Goal: Information Seeking & Learning: Learn about a topic

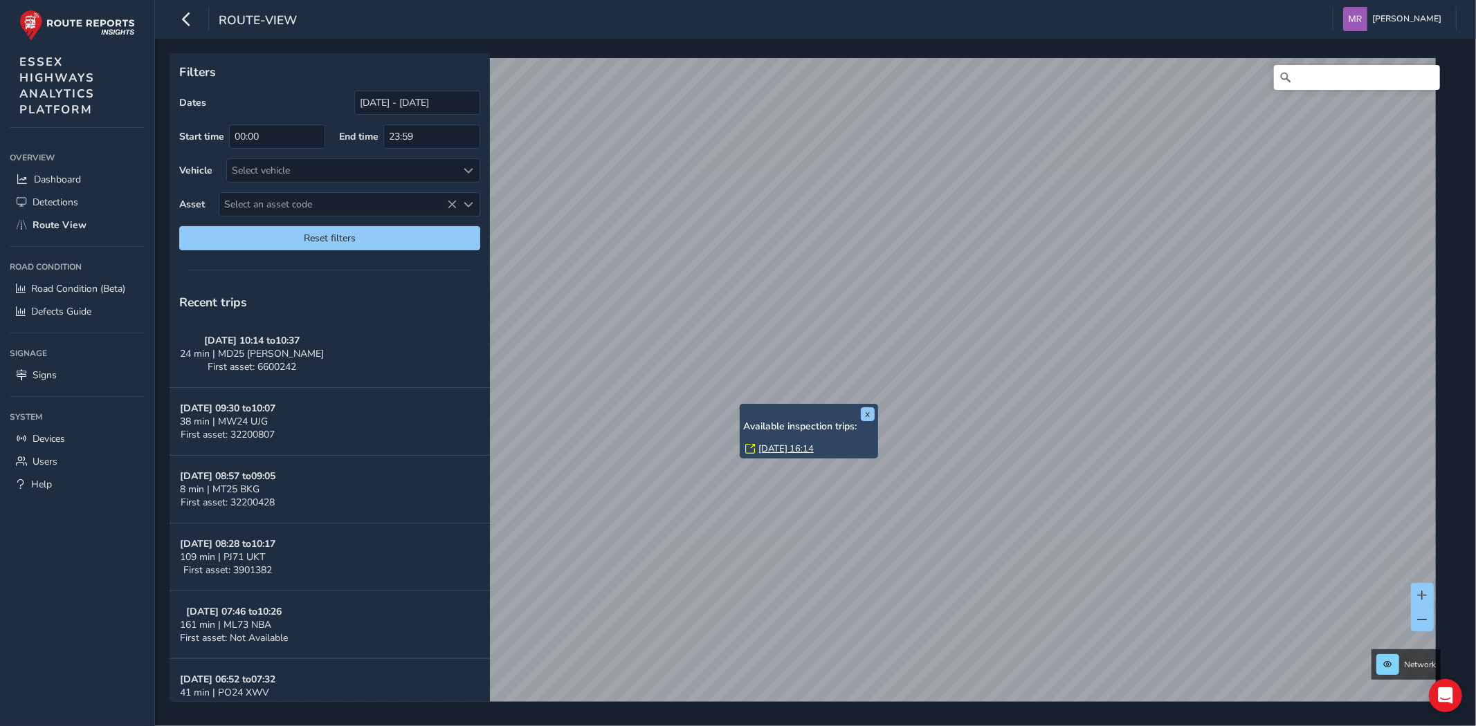
click at [785, 450] on link "[DATE] 16:14" at bounding box center [785, 449] width 55 height 12
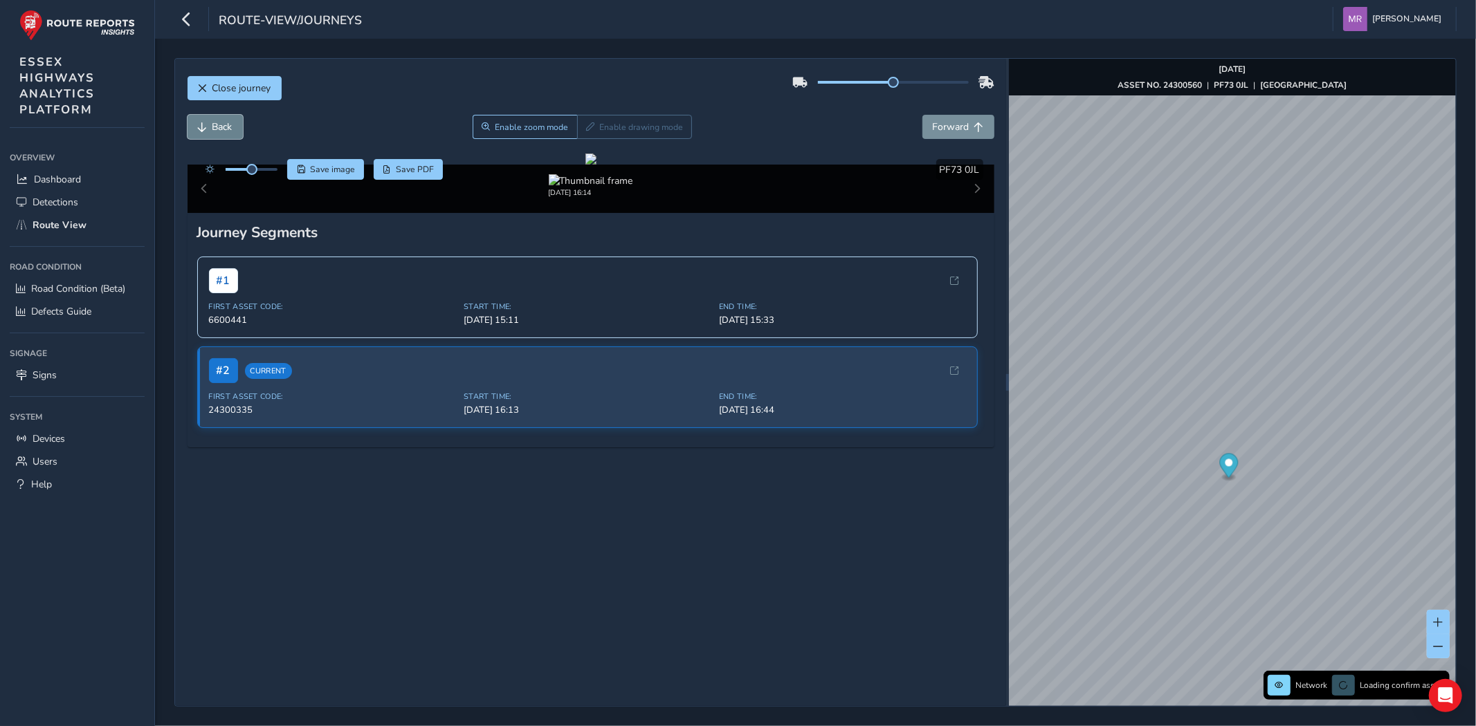
click at [232, 131] on span "Back" at bounding box center [222, 126] width 20 height 13
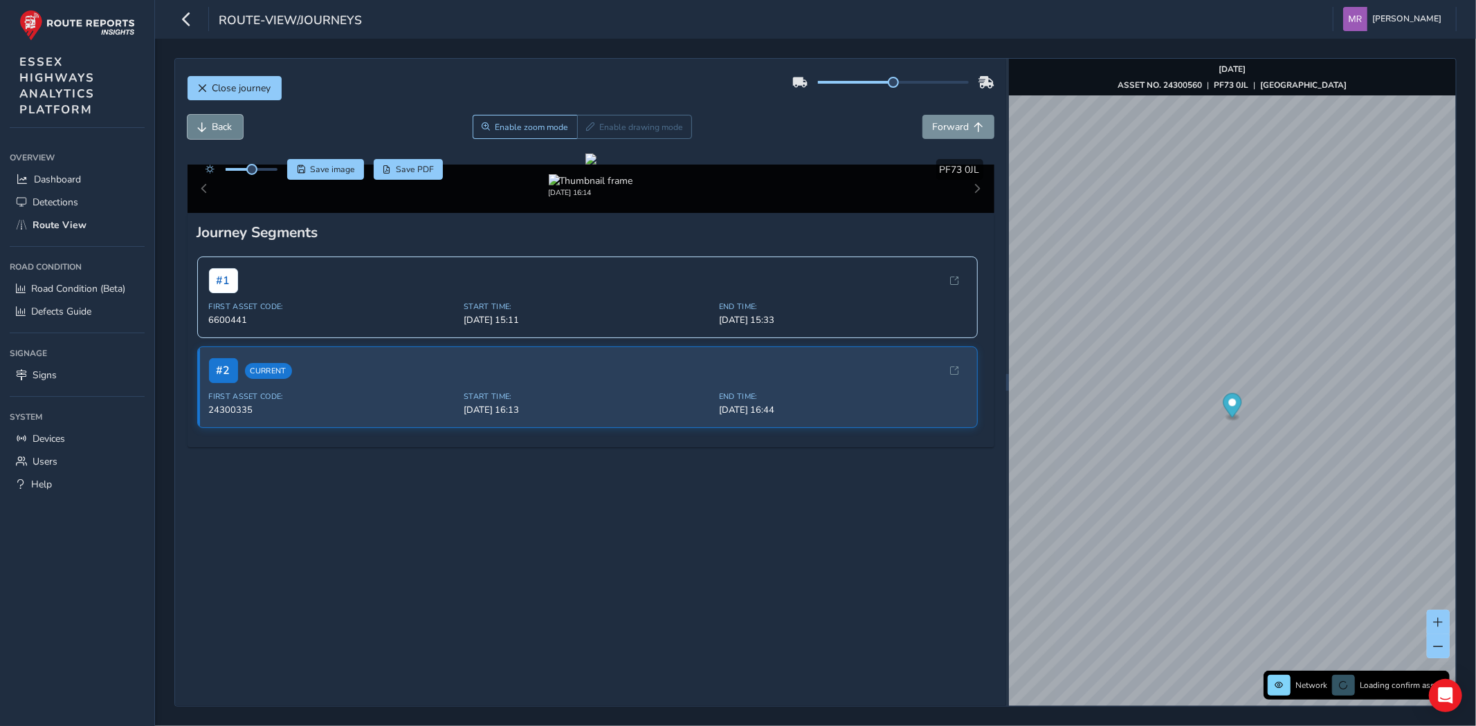
click at [232, 131] on span "Back" at bounding box center [222, 126] width 20 height 13
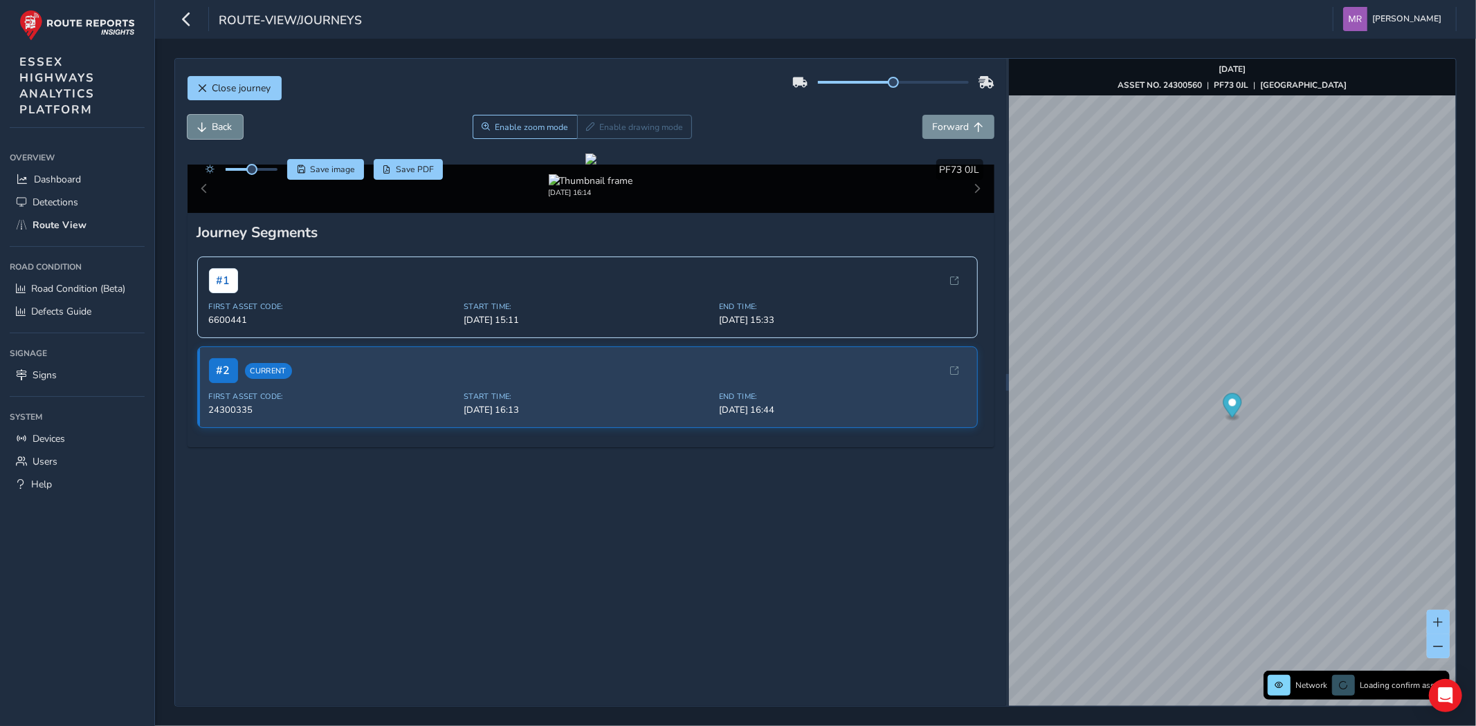
click at [232, 131] on span "Back" at bounding box center [222, 126] width 20 height 13
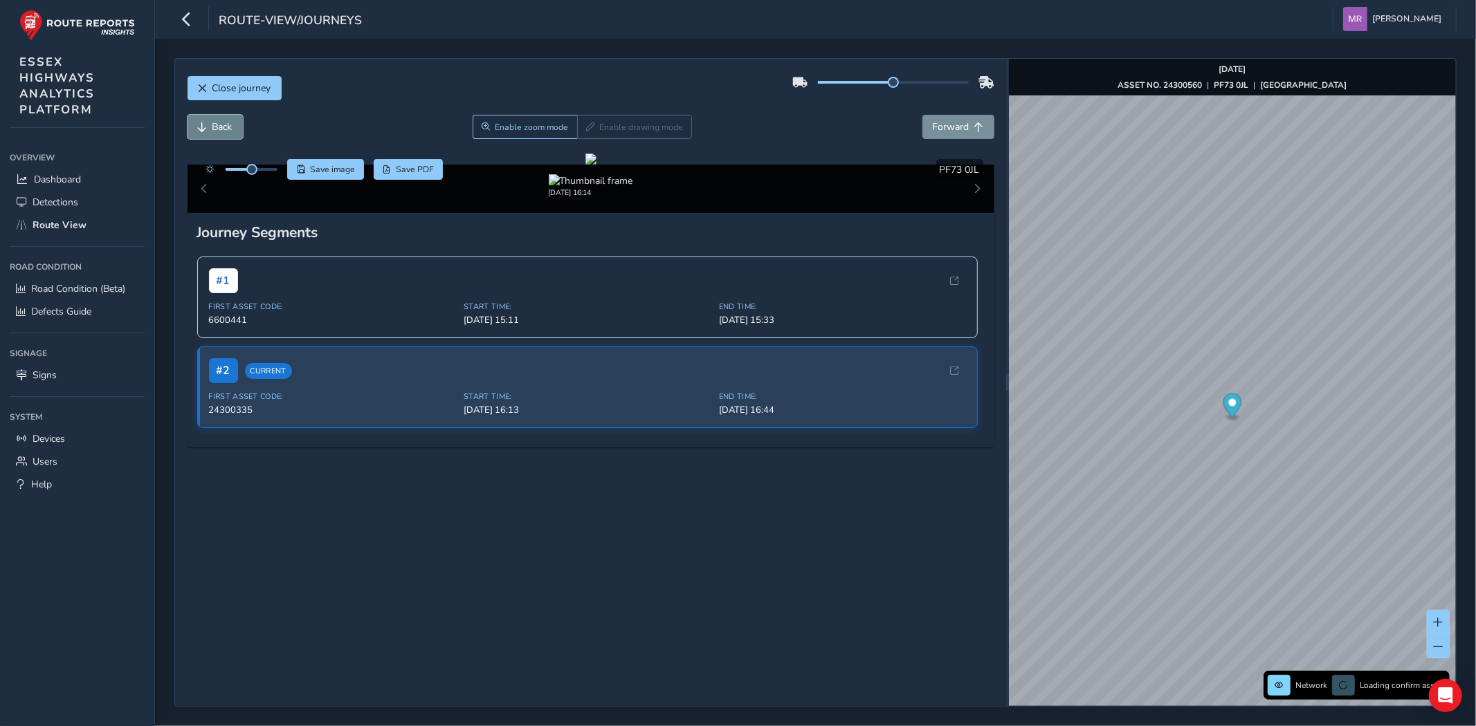
click at [232, 131] on span "Back" at bounding box center [222, 126] width 20 height 13
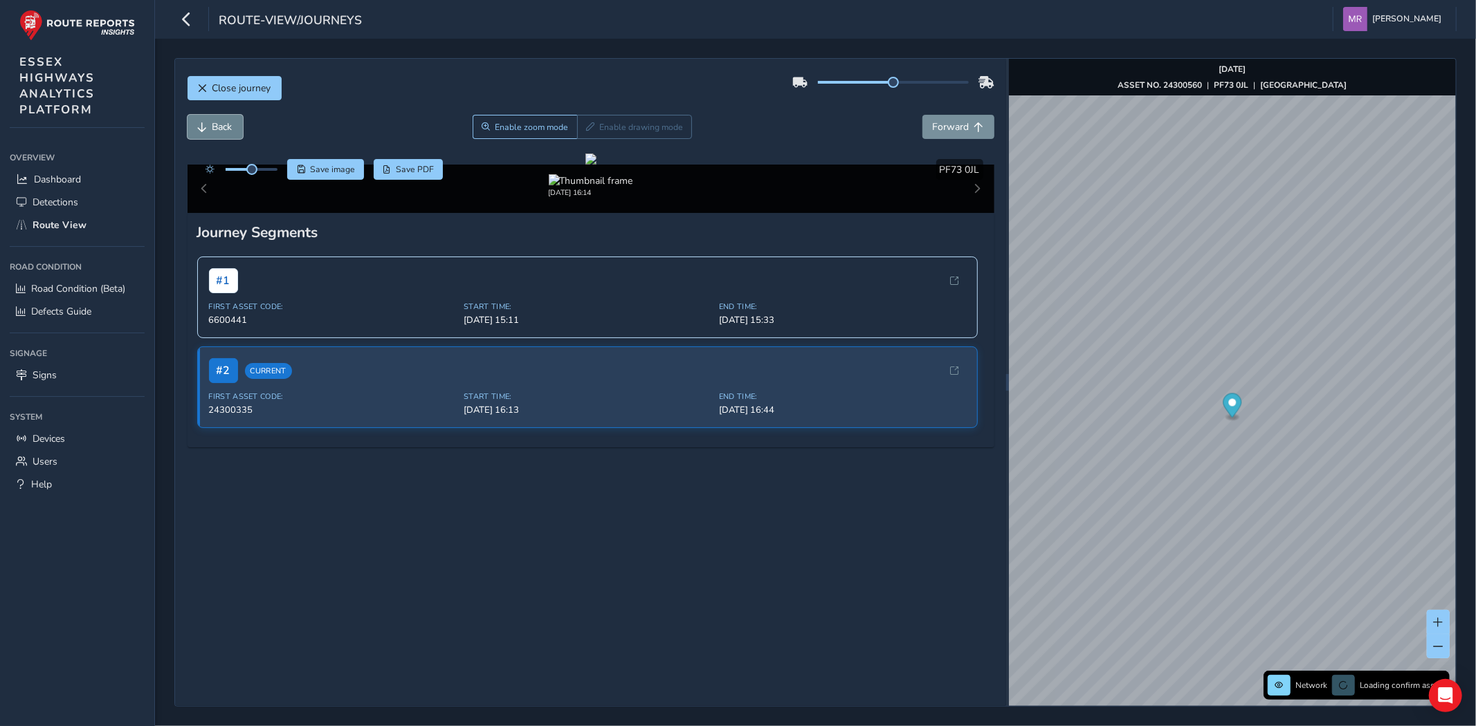
click at [232, 131] on span "Back" at bounding box center [222, 126] width 20 height 13
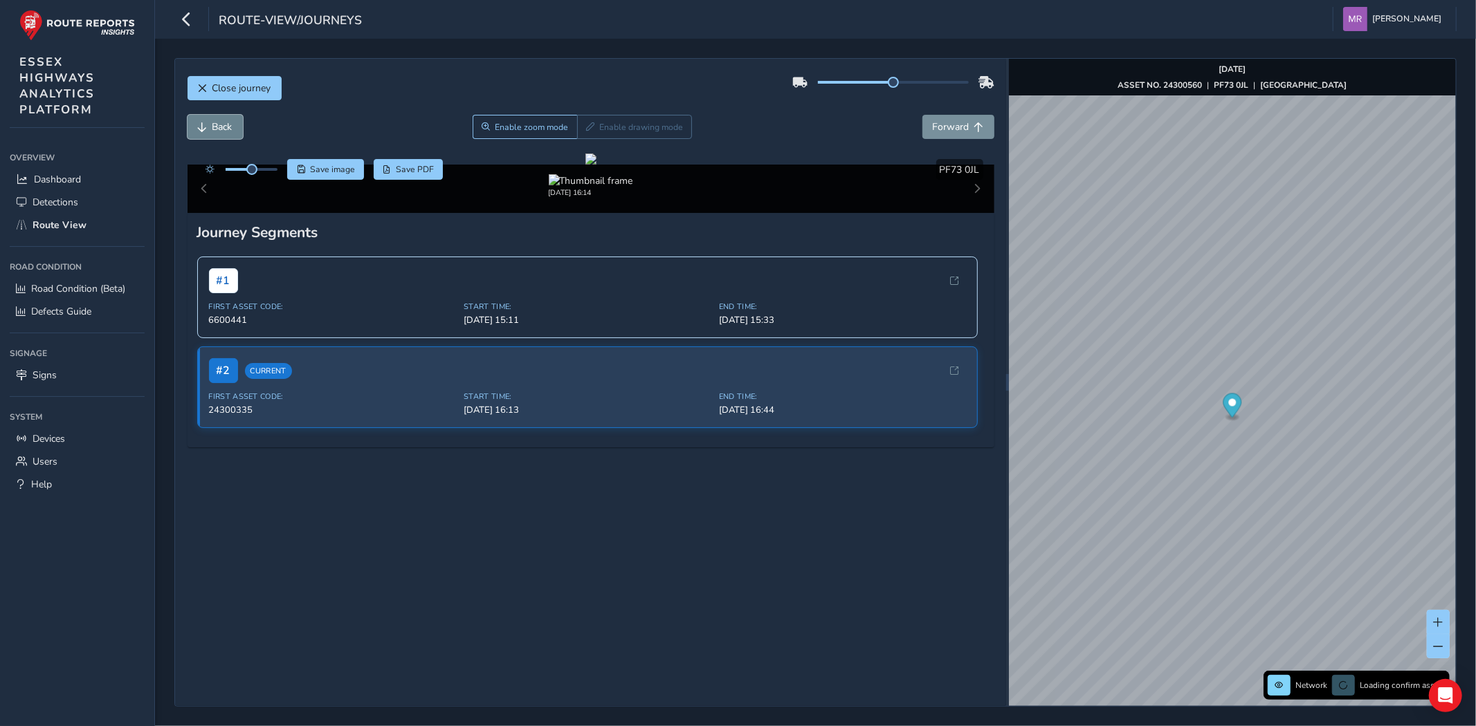
click at [232, 131] on span "Back" at bounding box center [222, 126] width 20 height 13
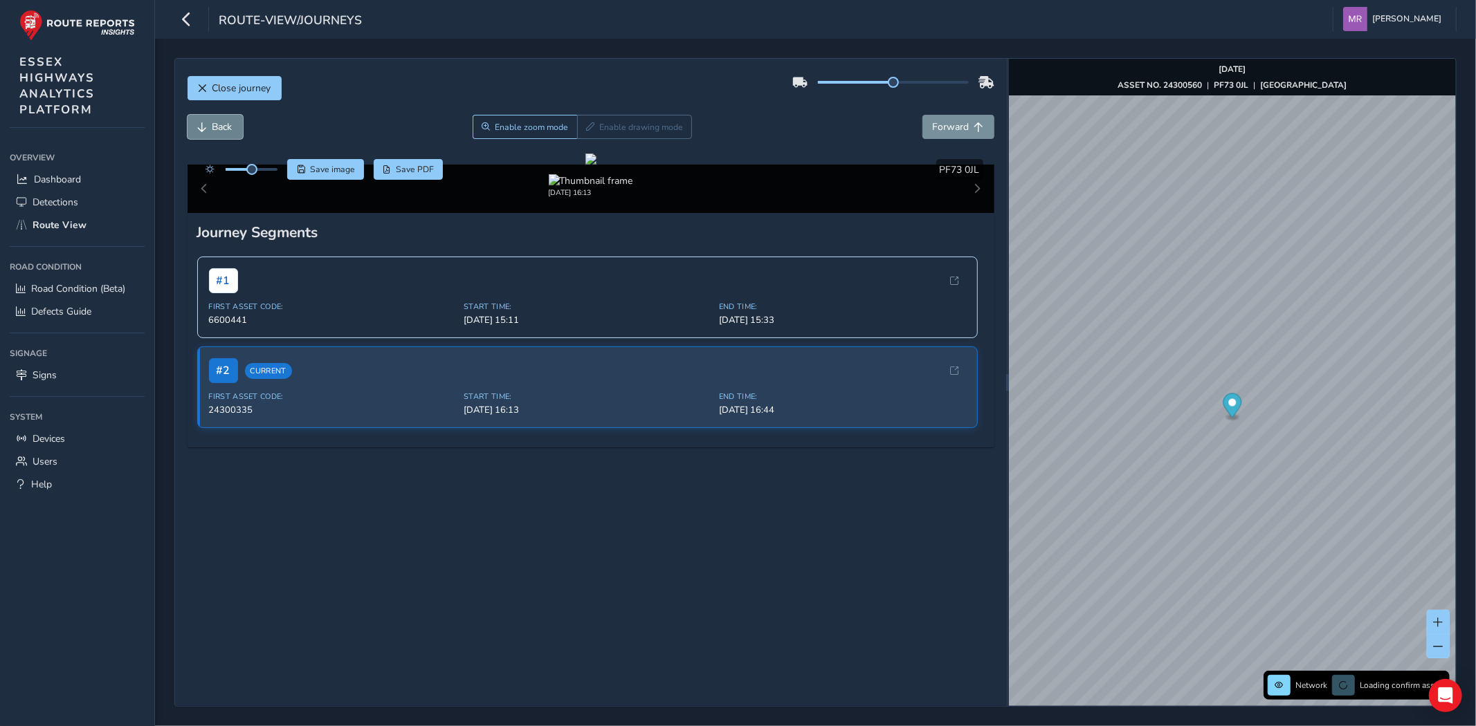
click at [232, 131] on span "Back" at bounding box center [222, 126] width 20 height 13
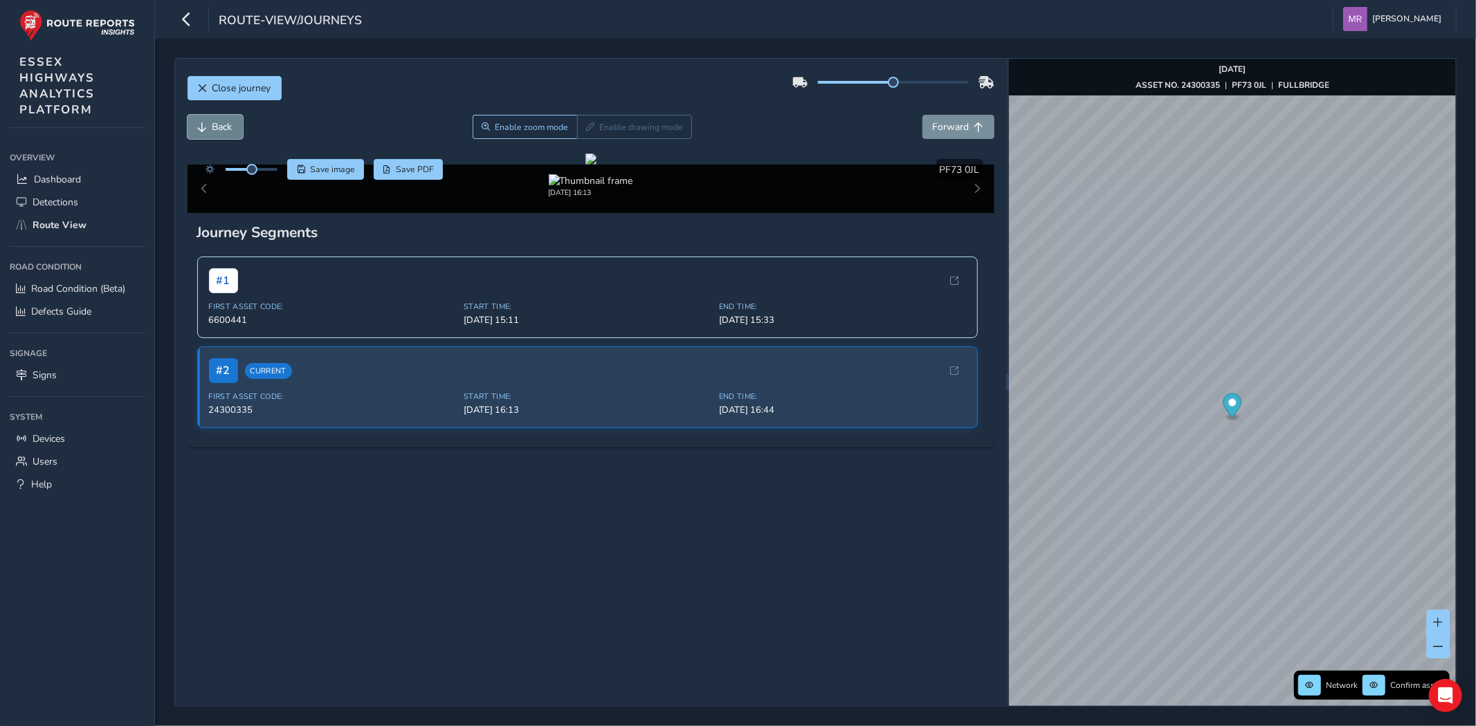
click at [232, 131] on span "Back" at bounding box center [222, 126] width 20 height 13
click at [930, 134] on button "Forward" at bounding box center [958, 127] width 72 height 24
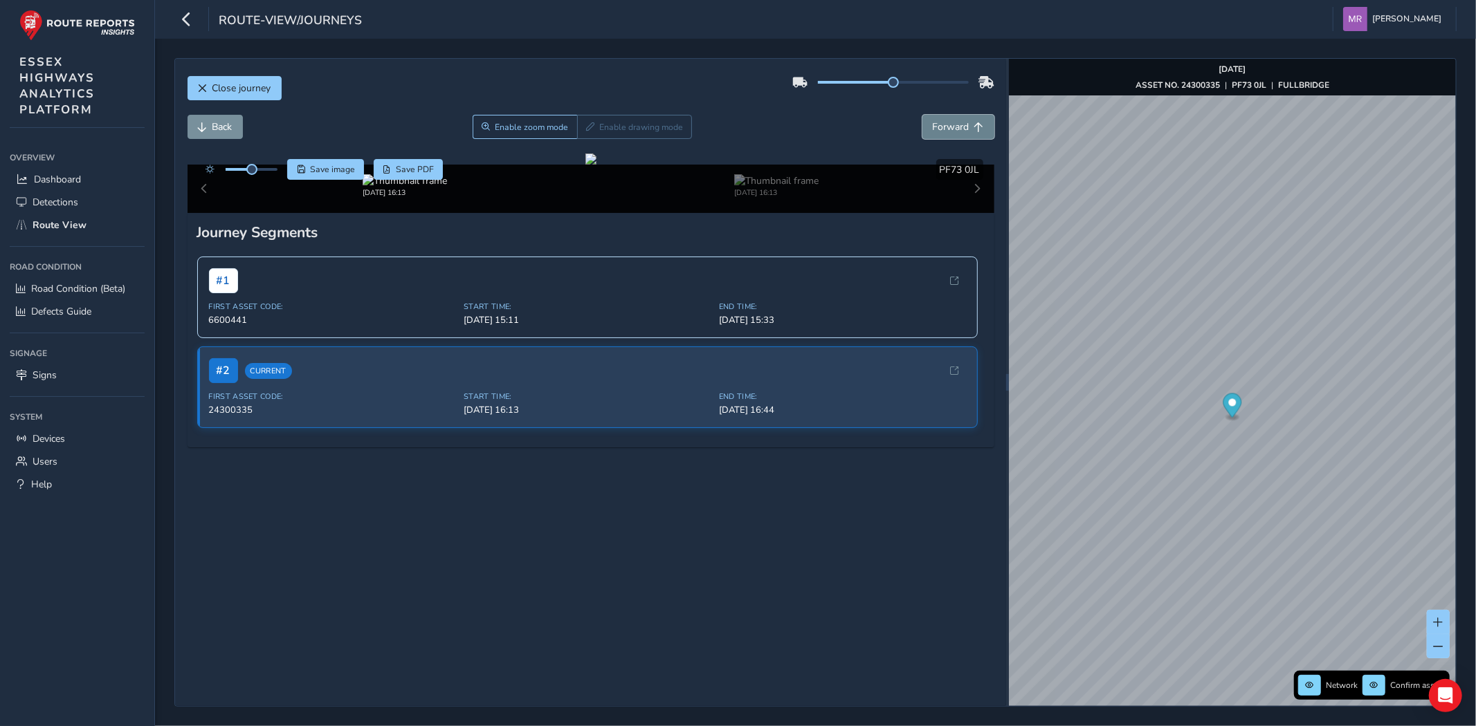
click at [930, 134] on button "Forward" at bounding box center [958, 127] width 72 height 24
click at [230, 136] on button "Back" at bounding box center [214, 127] width 55 height 24
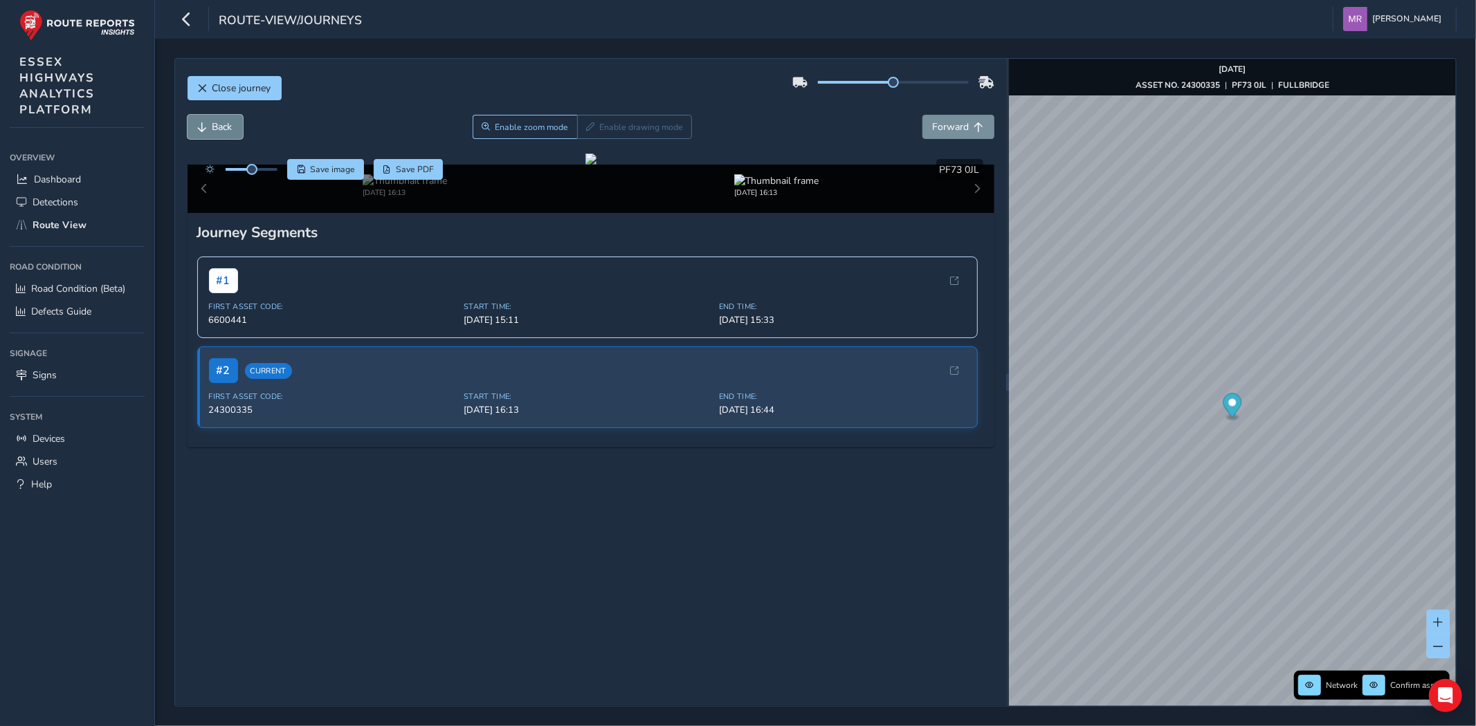
click at [230, 136] on button "Back" at bounding box center [214, 127] width 55 height 24
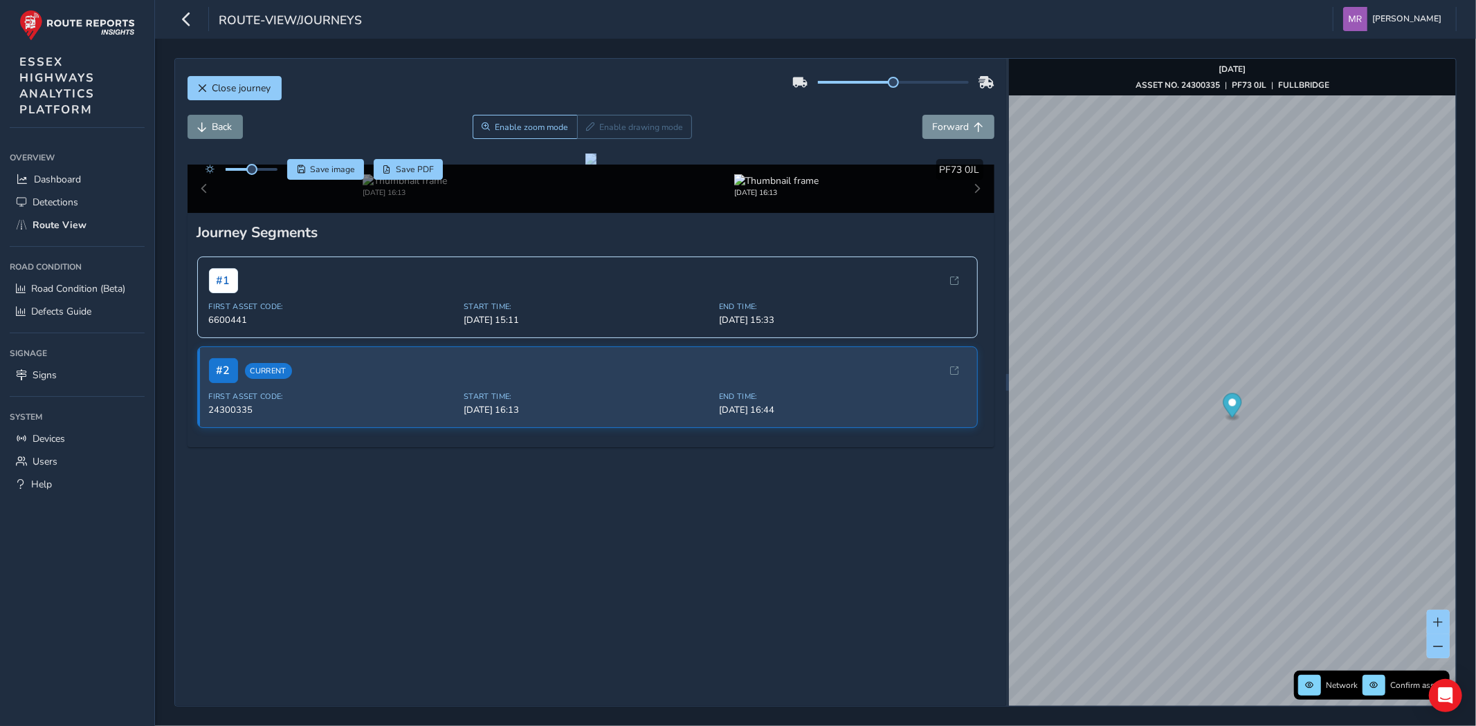
click at [230, 136] on div "Back Enable zoom mode Enable drawing mode Forward" at bounding box center [590, 127] width 807 height 24
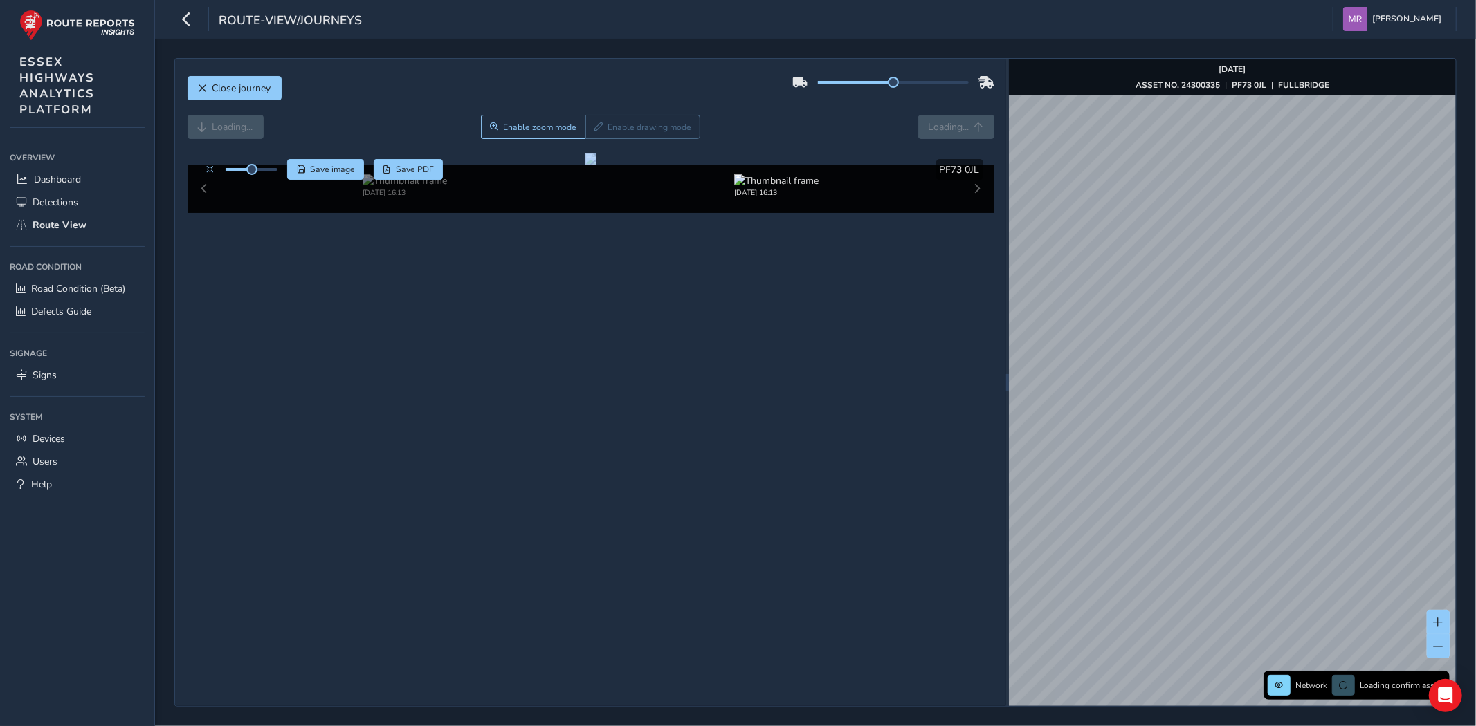
click at [230, 136] on div "Loading... Enable zoom mode Enable drawing mode Loading..." at bounding box center [590, 127] width 807 height 24
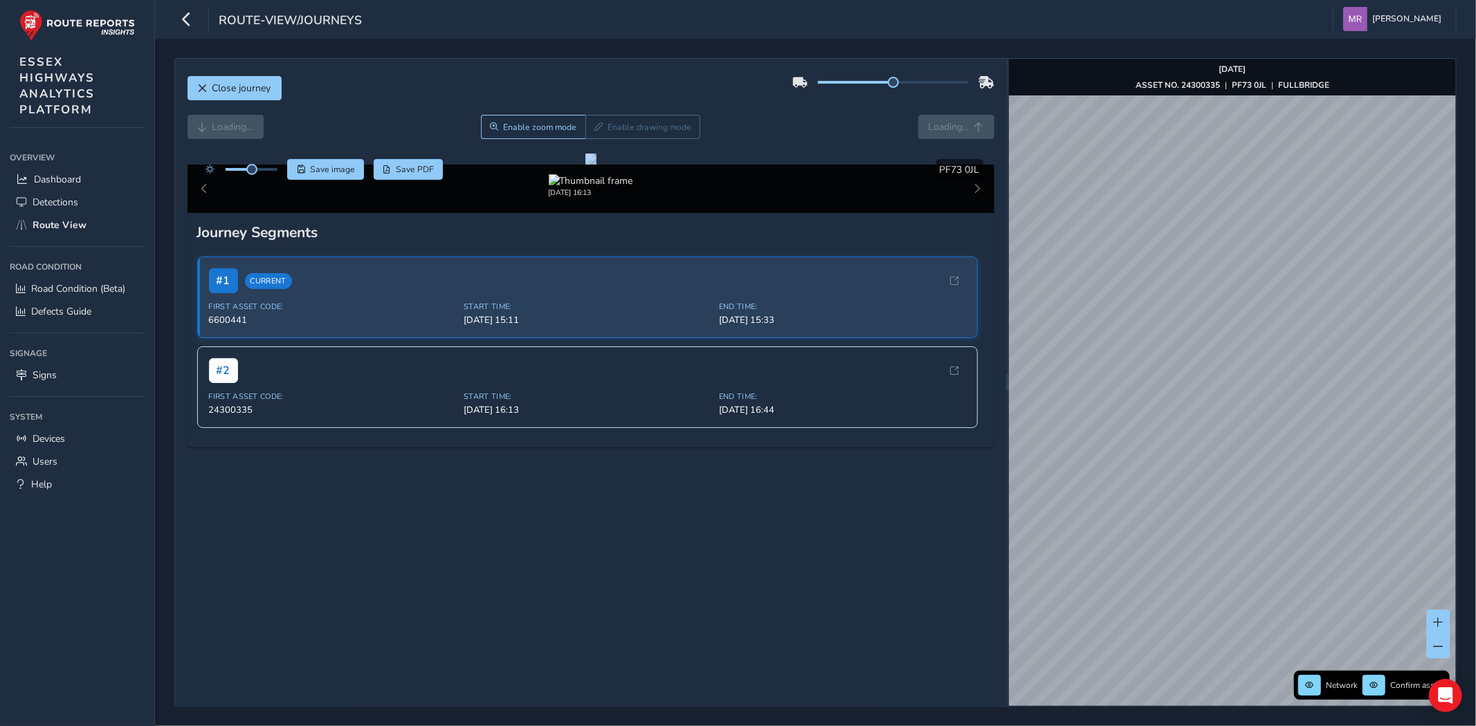
click at [304, 136] on div "Loading... Enable zoom mode Enable drawing mode Loading..." at bounding box center [590, 127] width 807 height 24
click at [246, 130] on div "Loading... Enable zoom mode Enable drawing mode Loading..." at bounding box center [590, 127] width 807 height 24
click at [937, 118] on button "Forward" at bounding box center [958, 127] width 72 height 24
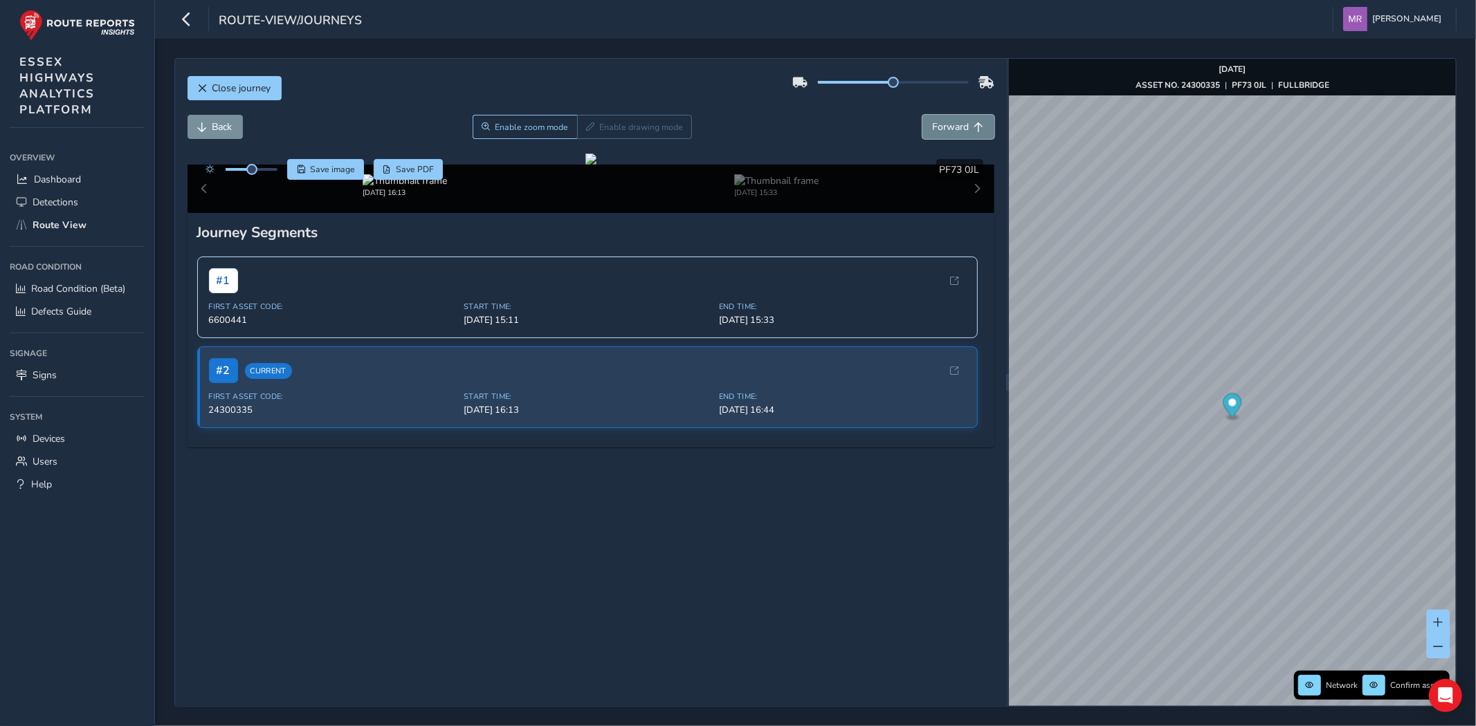
click at [937, 118] on button "Forward" at bounding box center [958, 127] width 72 height 24
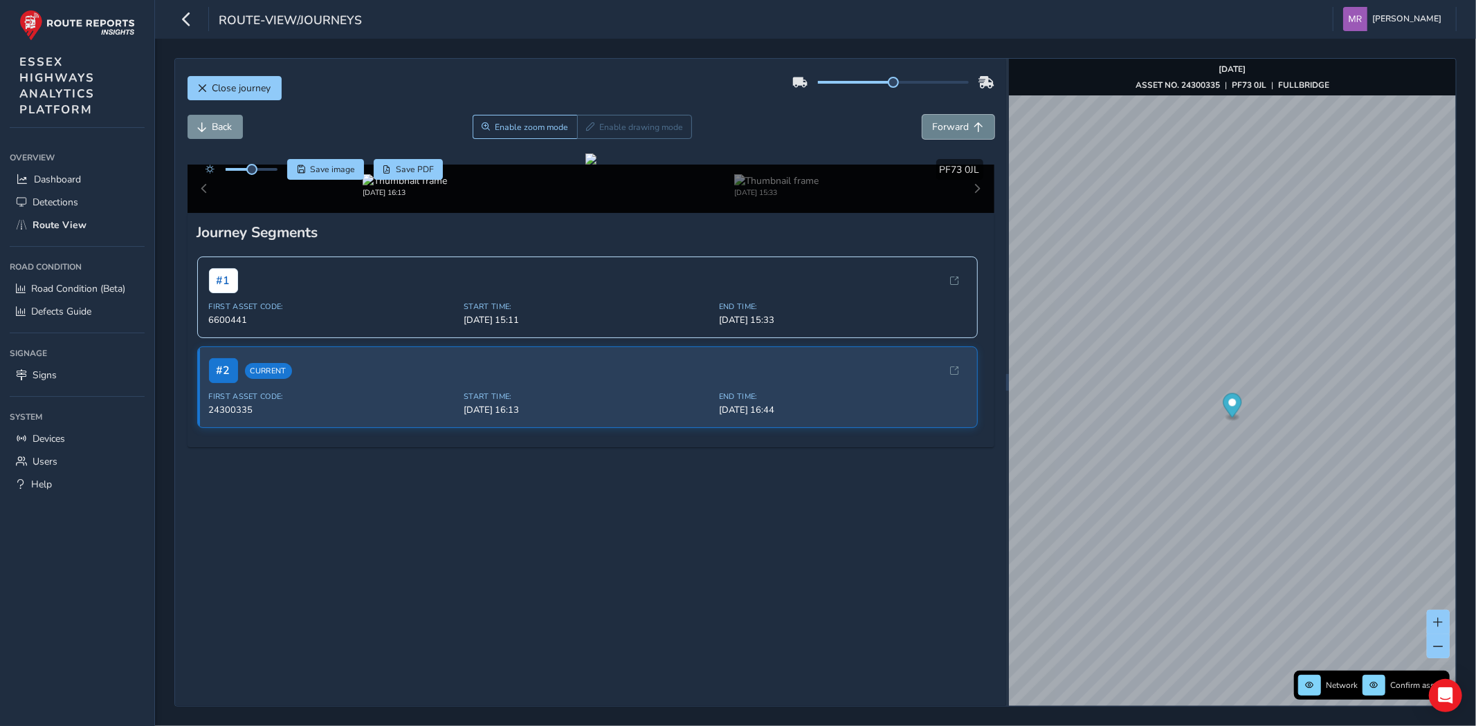
click at [937, 118] on button "Forward" at bounding box center [958, 127] width 72 height 24
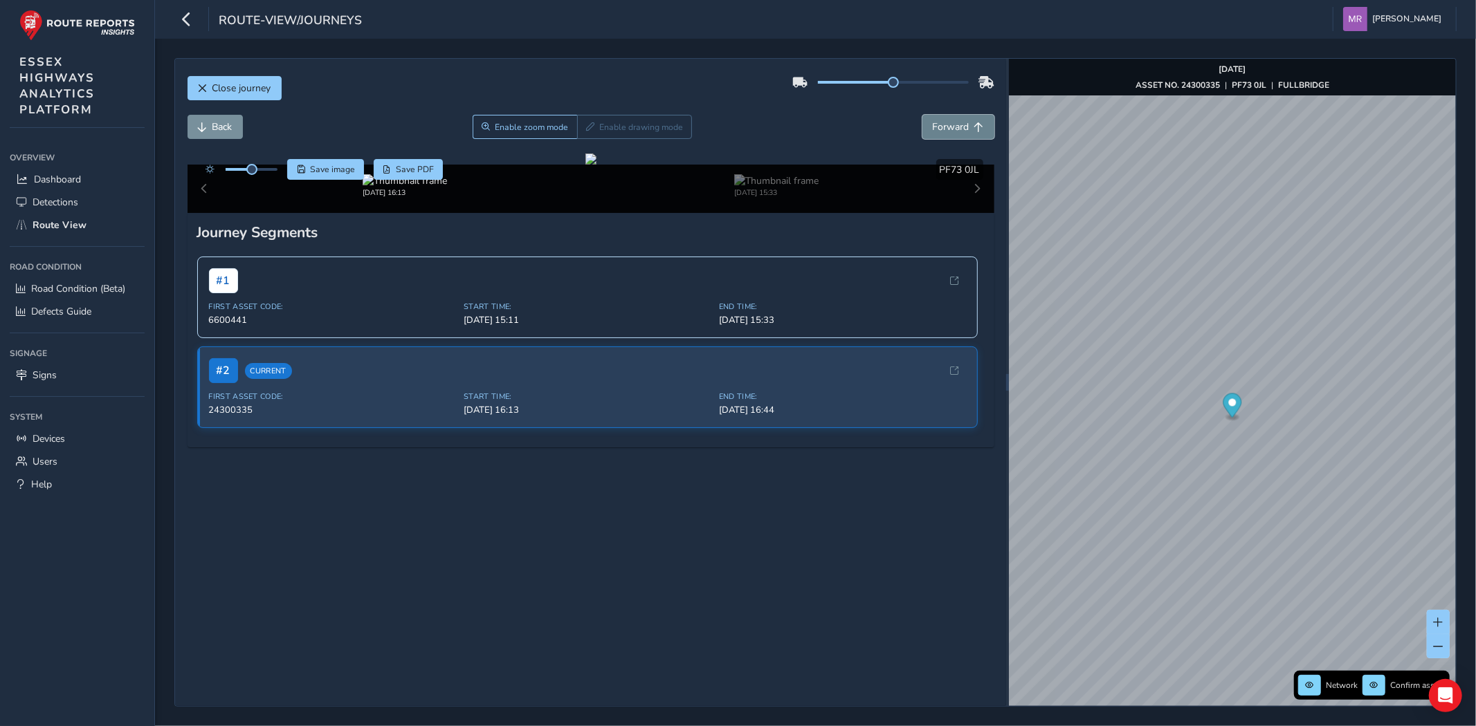
click at [937, 118] on button "Forward" at bounding box center [958, 127] width 72 height 24
click at [217, 134] on span "Back" at bounding box center [222, 126] width 20 height 13
click at [499, 127] on span "Enable zoom mode" at bounding box center [531, 127] width 73 height 11
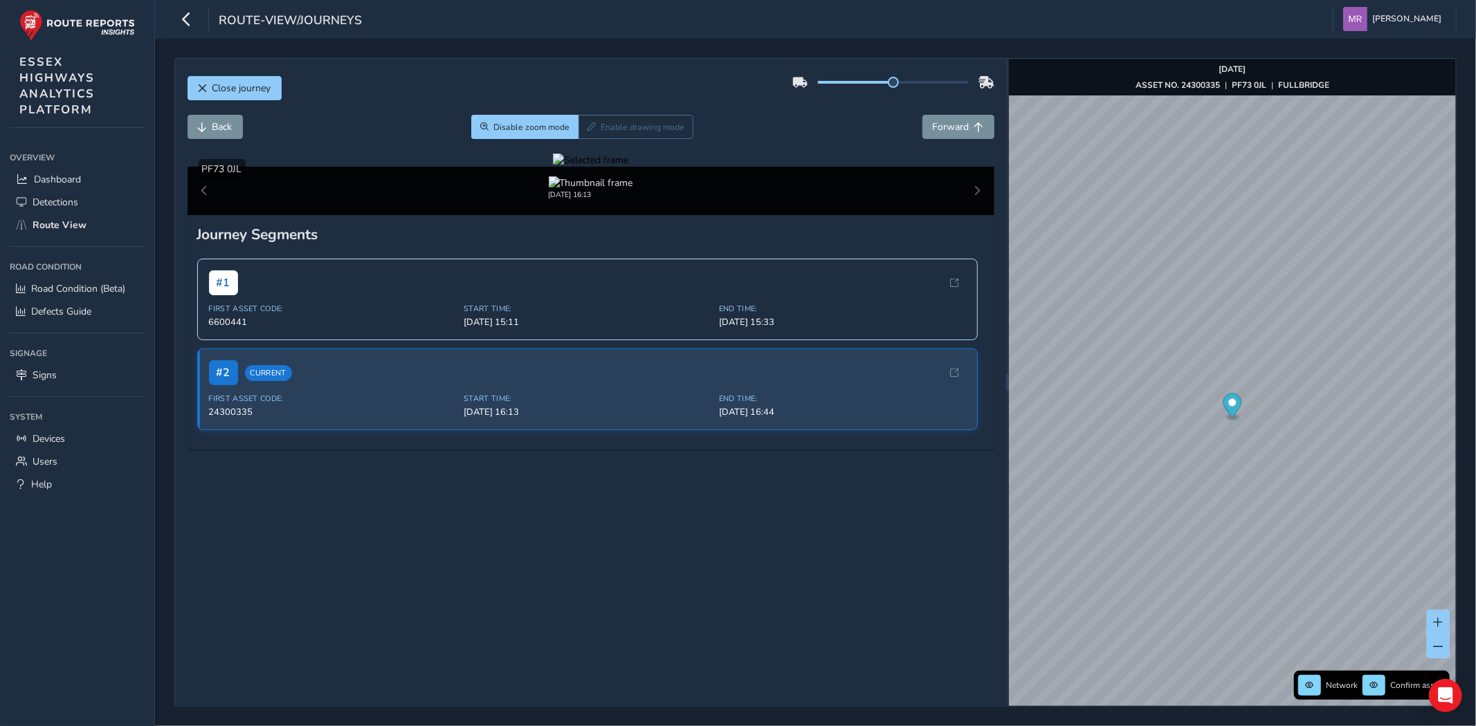
click at [553, 167] on div at bounding box center [590, 160] width 75 height 13
click at [628, 167] on div at bounding box center [590, 160] width 75 height 13
click at [969, 306] on img at bounding box center [373, 485] width 1992 height 1121
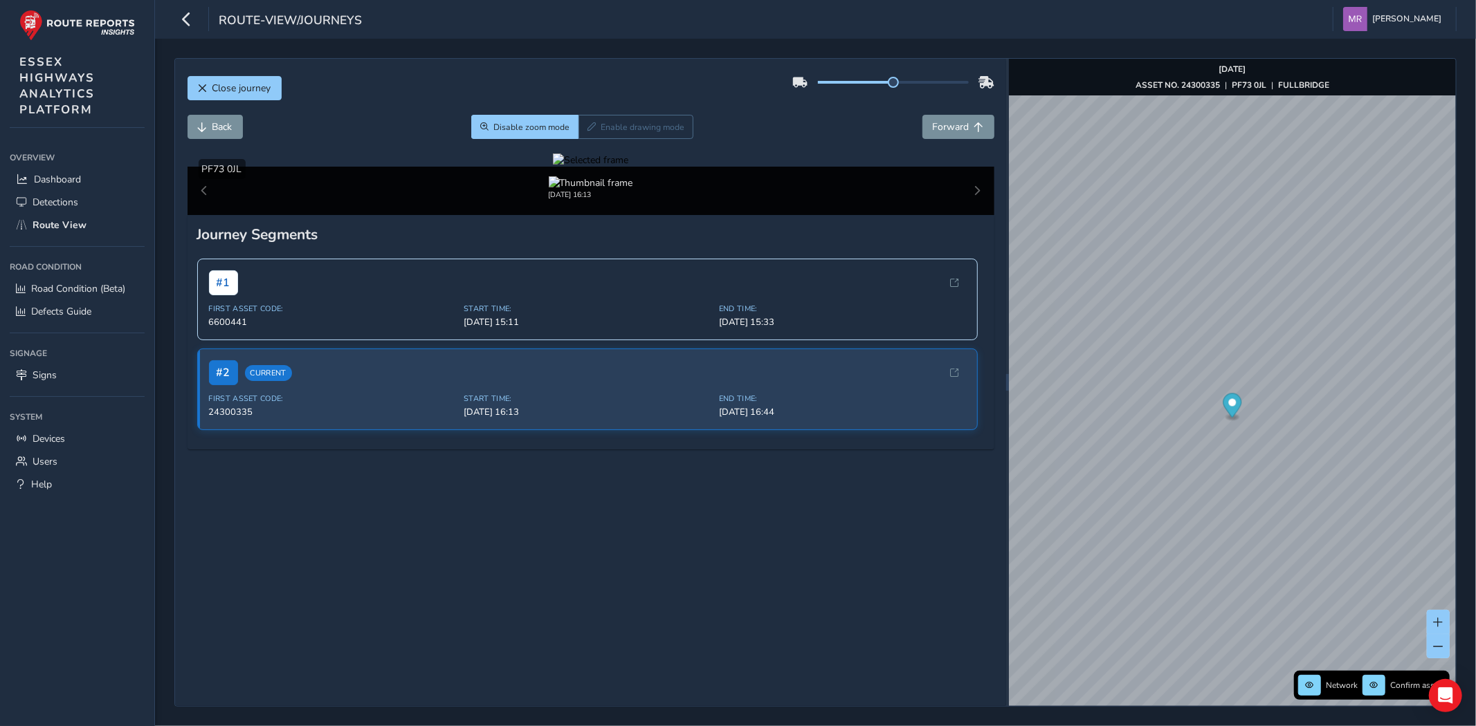
click at [628, 167] on div at bounding box center [590, 160] width 75 height 13
click at [938, 308] on img at bounding box center [418, 483] width 1992 height 1121
click at [628, 167] on div at bounding box center [590, 160] width 75 height 13
click at [946, 308] on img at bounding box center [406, 483] width 1992 height 1121
click at [628, 167] on div at bounding box center [590, 160] width 75 height 13
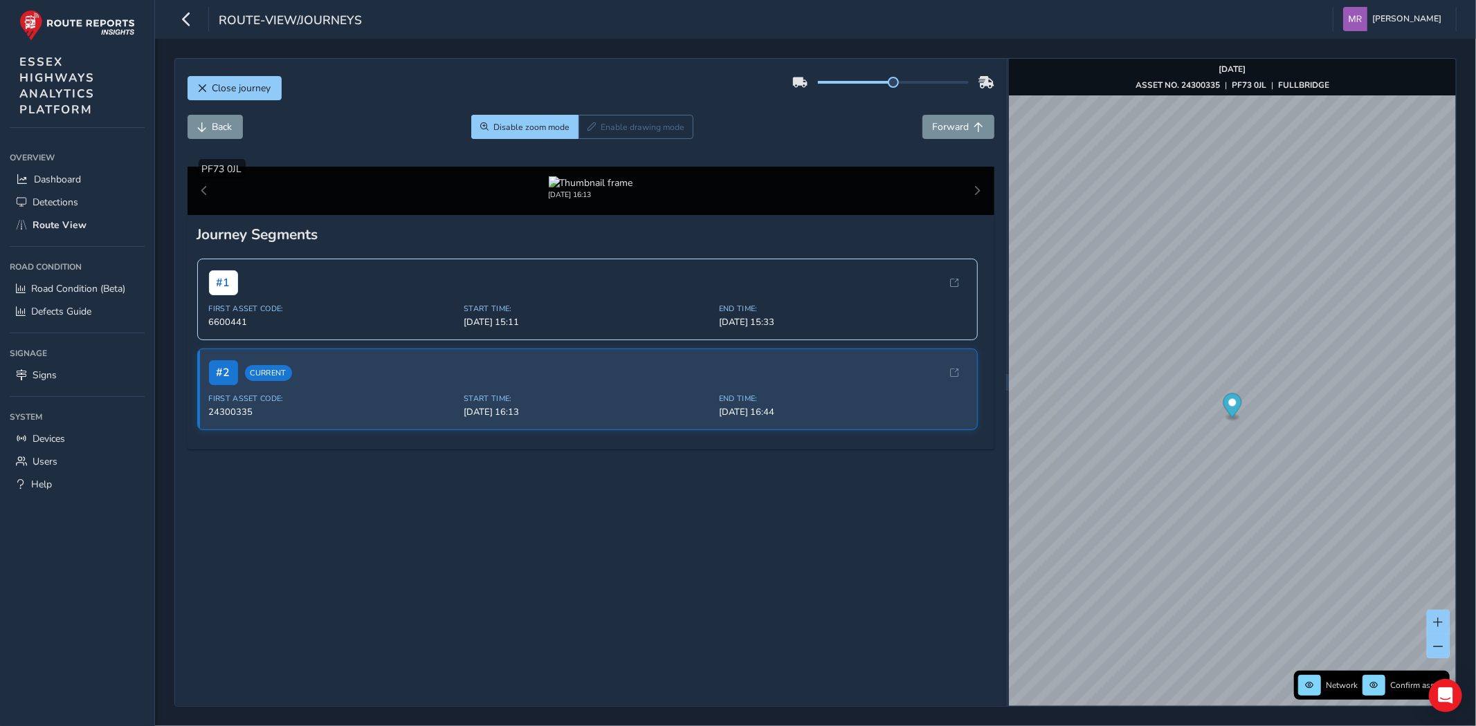
click at [977, 312] on img at bounding box center [360, 476] width 1992 height 1121
click at [628, 167] on div at bounding box center [590, 160] width 75 height 13
click at [973, 308] on img at bounding box center [366, 483] width 1992 height 1121
click at [939, 131] on span "Forward" at bounding box center [951, 126] width 37 height 13
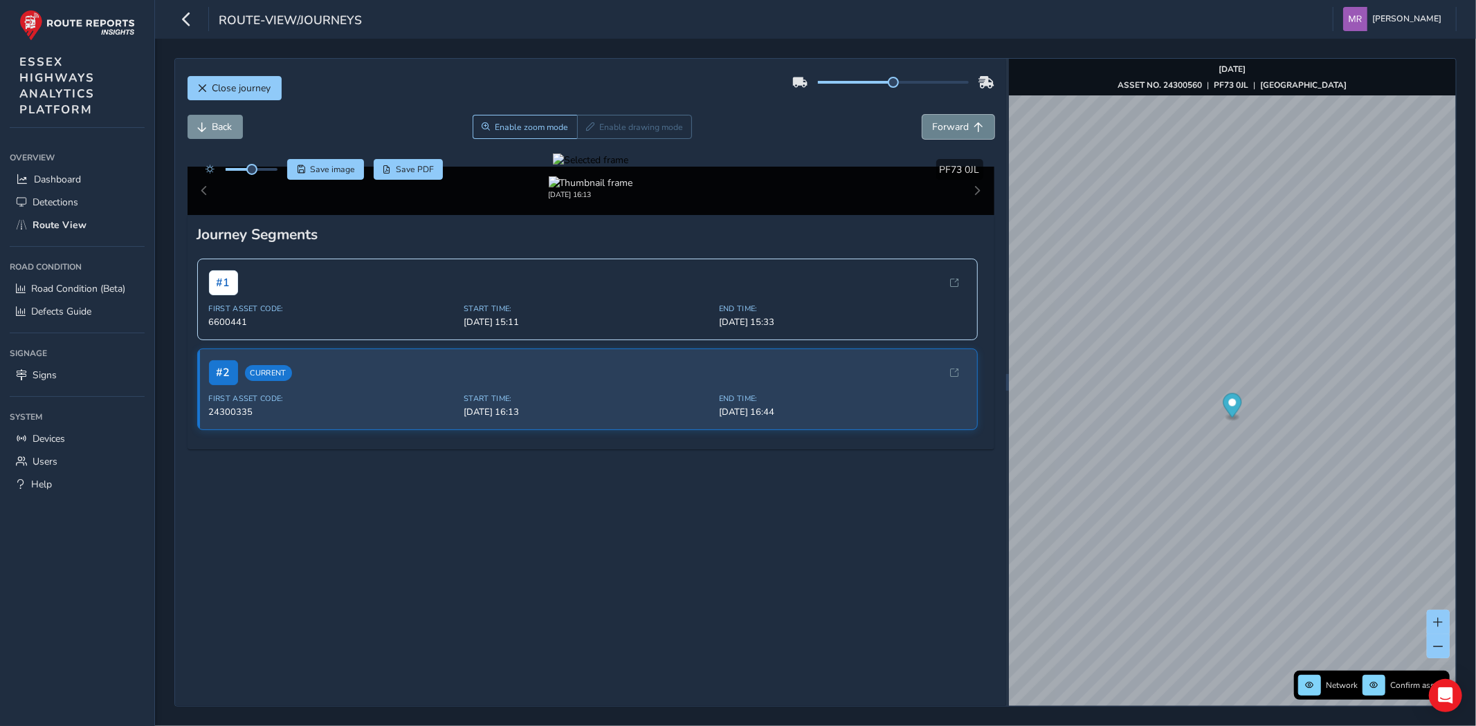
click at [939, 131] on span "Forward" at bounding box center [951, 126] width 37 height 13
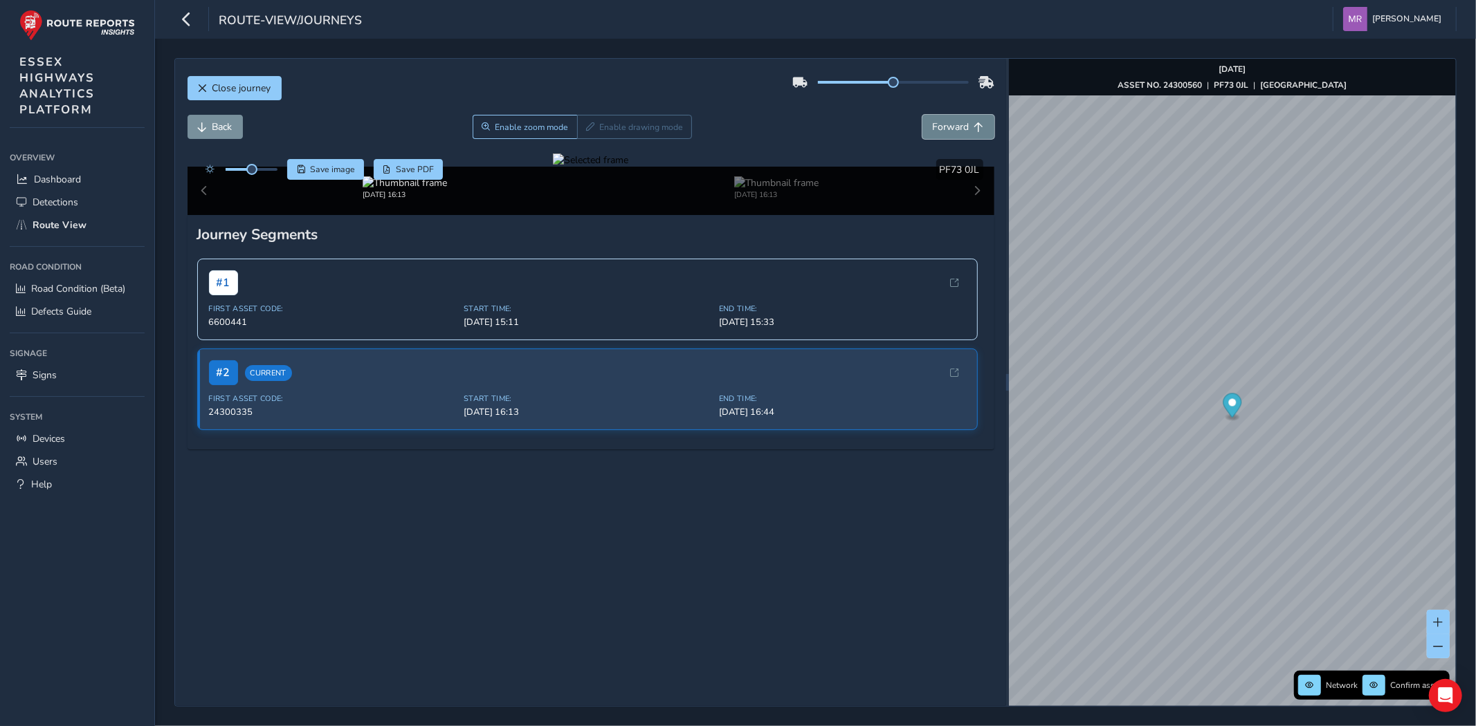
click at [939, 131] on span "Forward" at bounding box center [951, 126] width 37 height 13
click at [190, 130] on button "Back" at bounding box center [214, 127] width 55 height 24
click at [212, 130] on span "Back" at bounding box center [222, 126] width 20 height 13
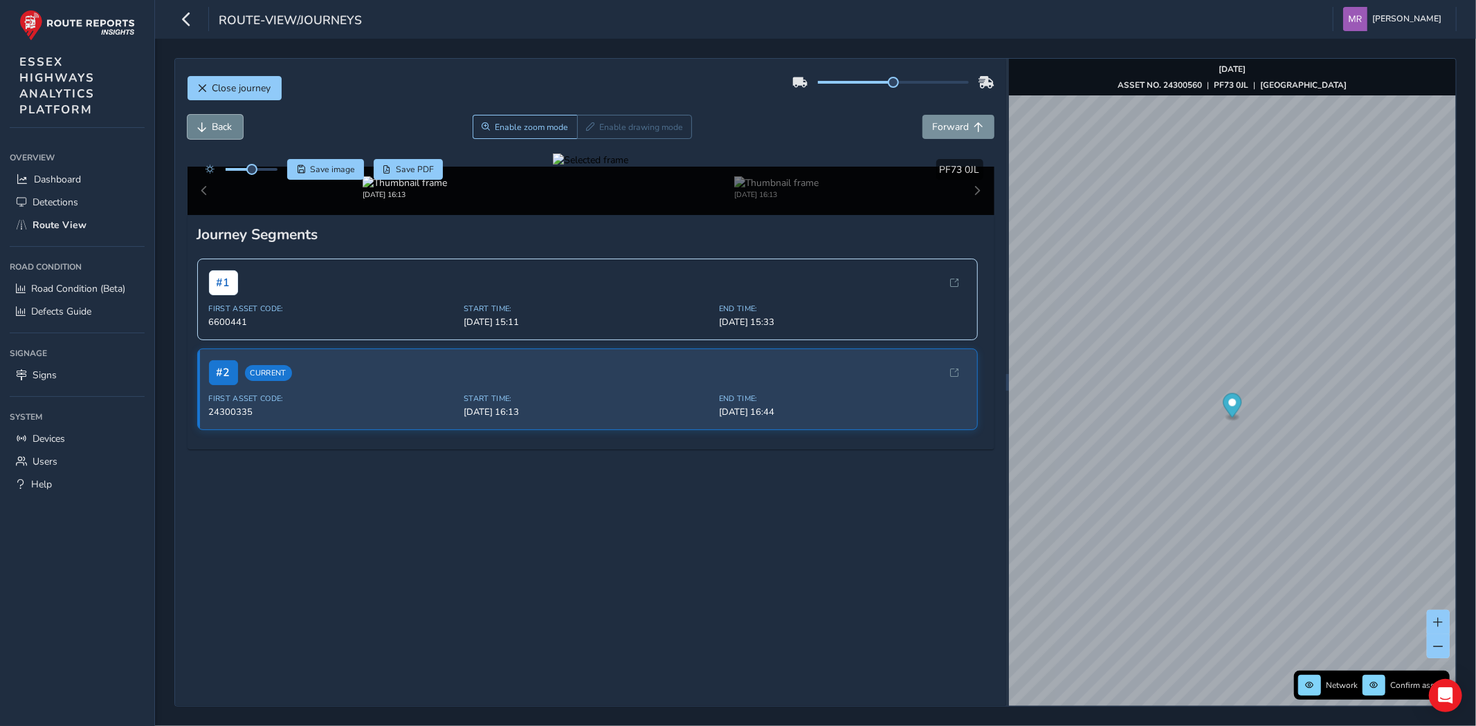
click at [212, 130] on span "Back" at bounding box center [222, 126] width 20 height 13
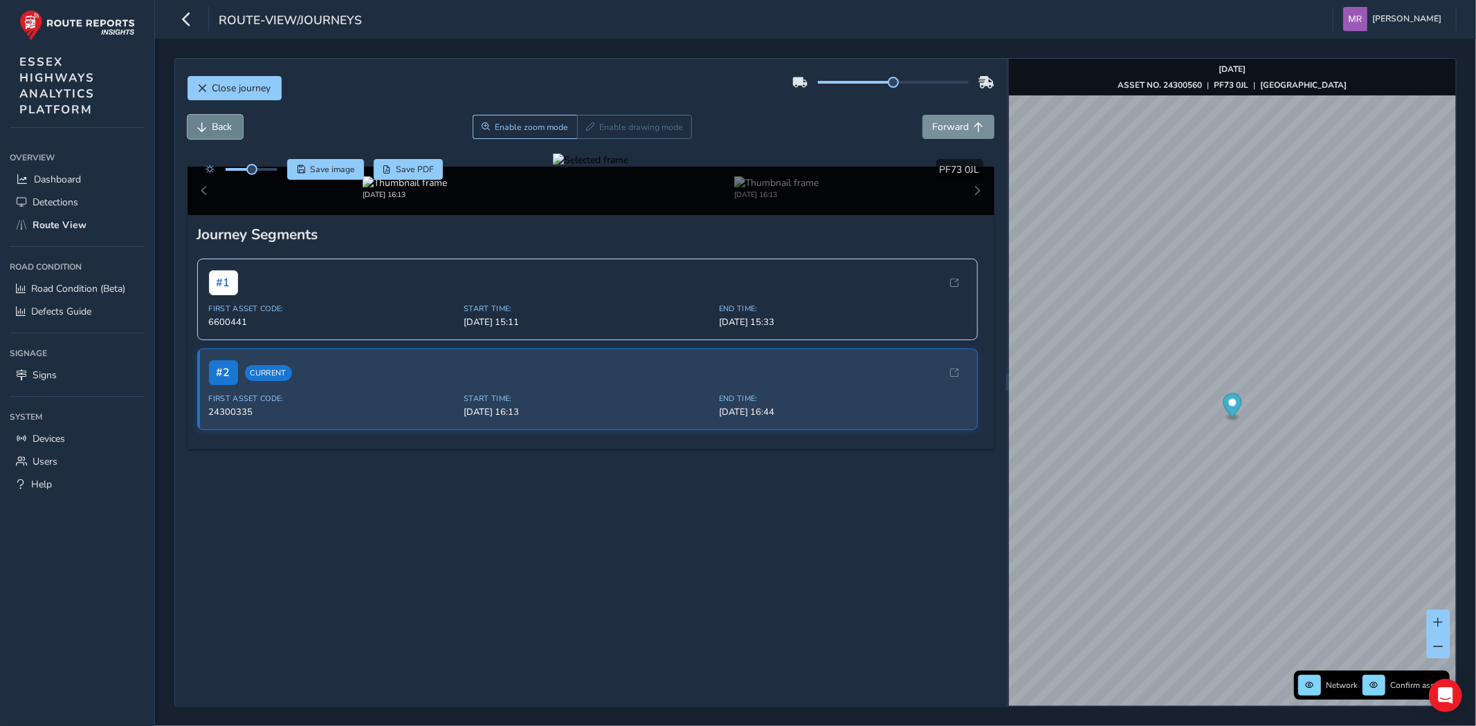
click at [212, 130] on span "Back" at bounding box center [222, 126] width 20 height 13
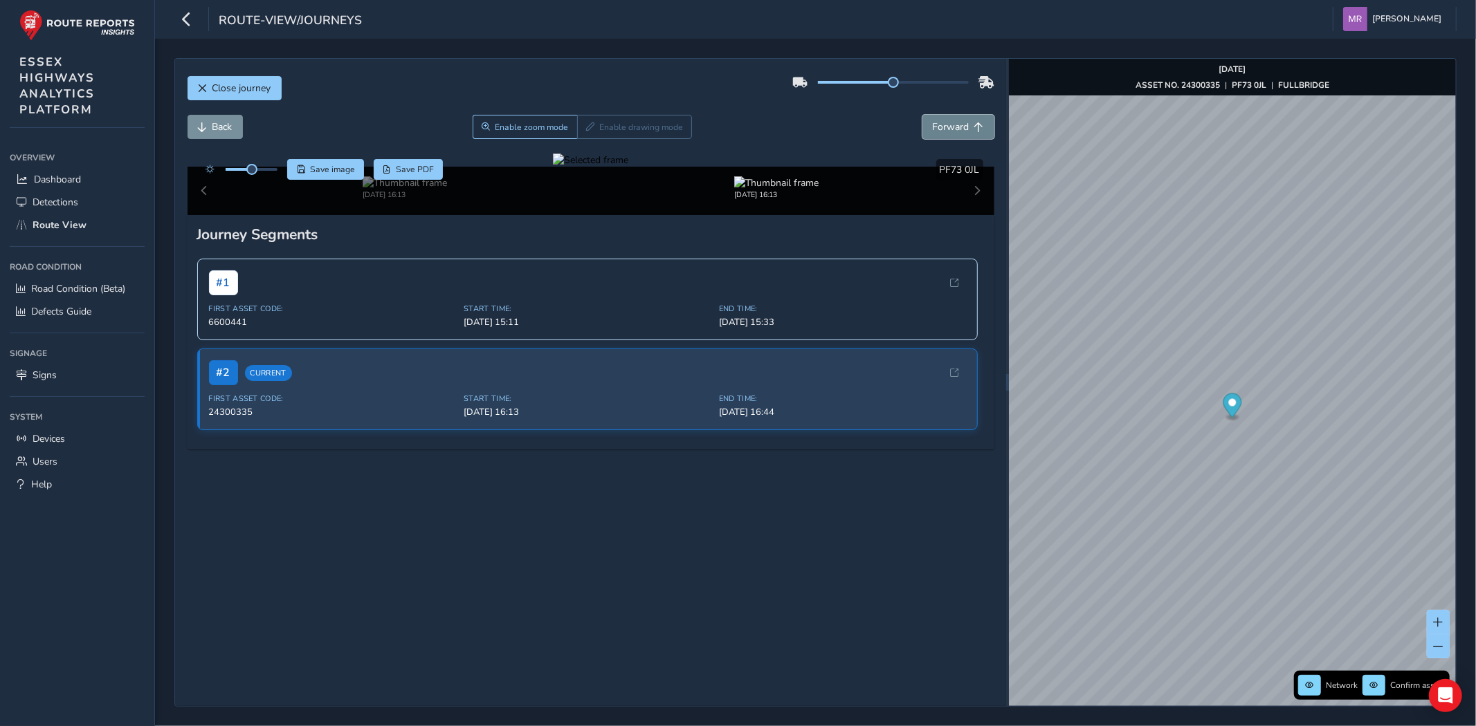
click at [933, 126] on span "Forward" at bounding box center [951, 126] width 37 height 13
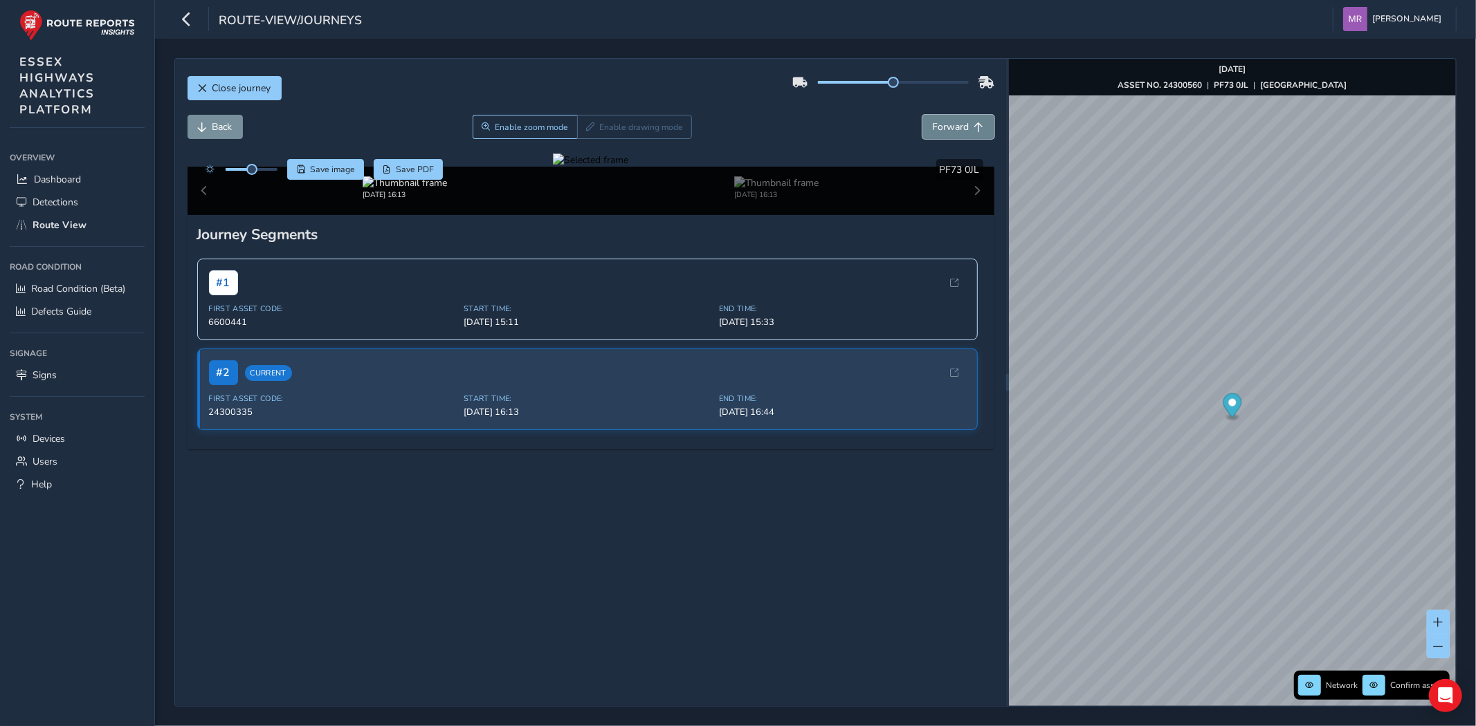
click at [933, 126] on span "Forward" at bounding box center [951, 126] width 37 height 13
click at [218, 127] on span "Back" at bounding box center [222, 126] width 20 height 13
click at [937, 125] on span "Forward" at bounding box center [951, 126] width 37 height 13
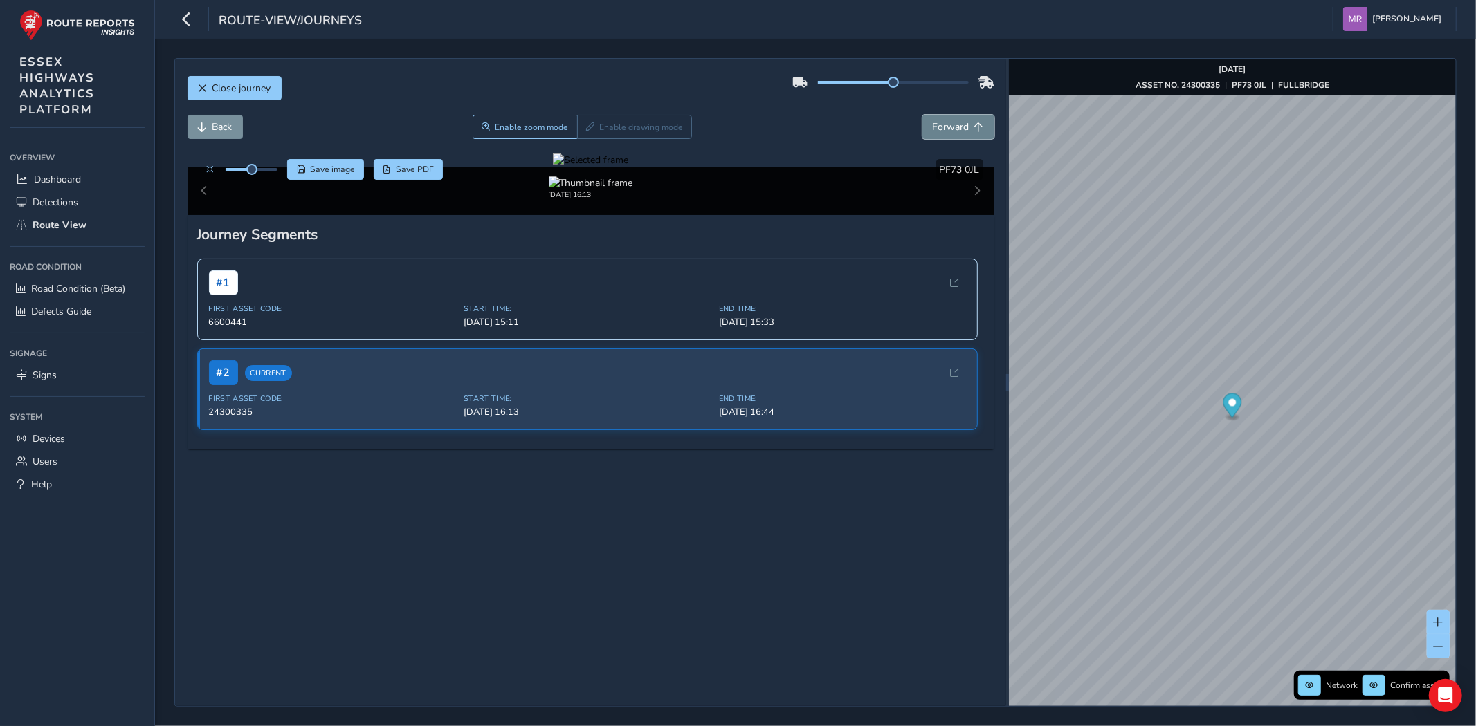
click at [937, 125] on span "Forward" at bounding box center [951, 126] width 37 height 13
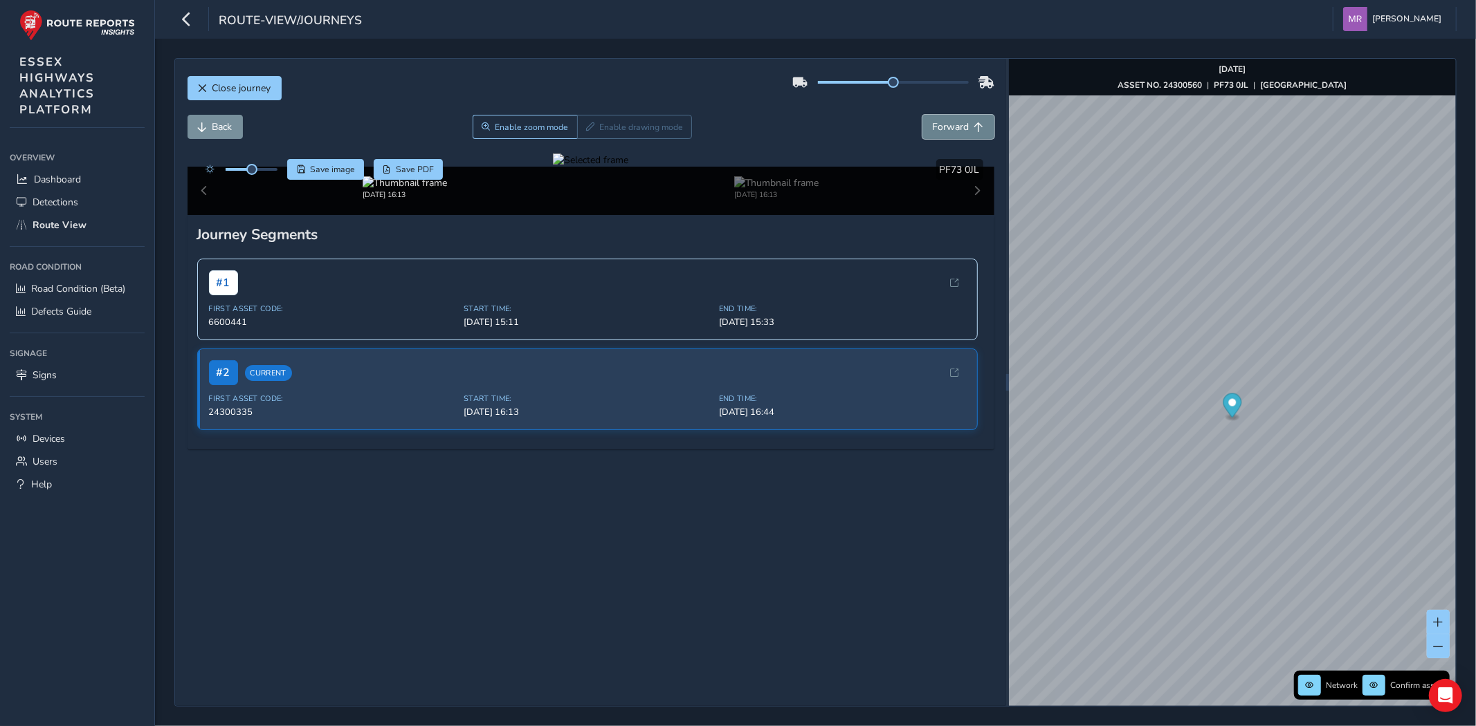
click at [937, 125] on span "Forward" at bounding box center [951, 126] width 37 height 13
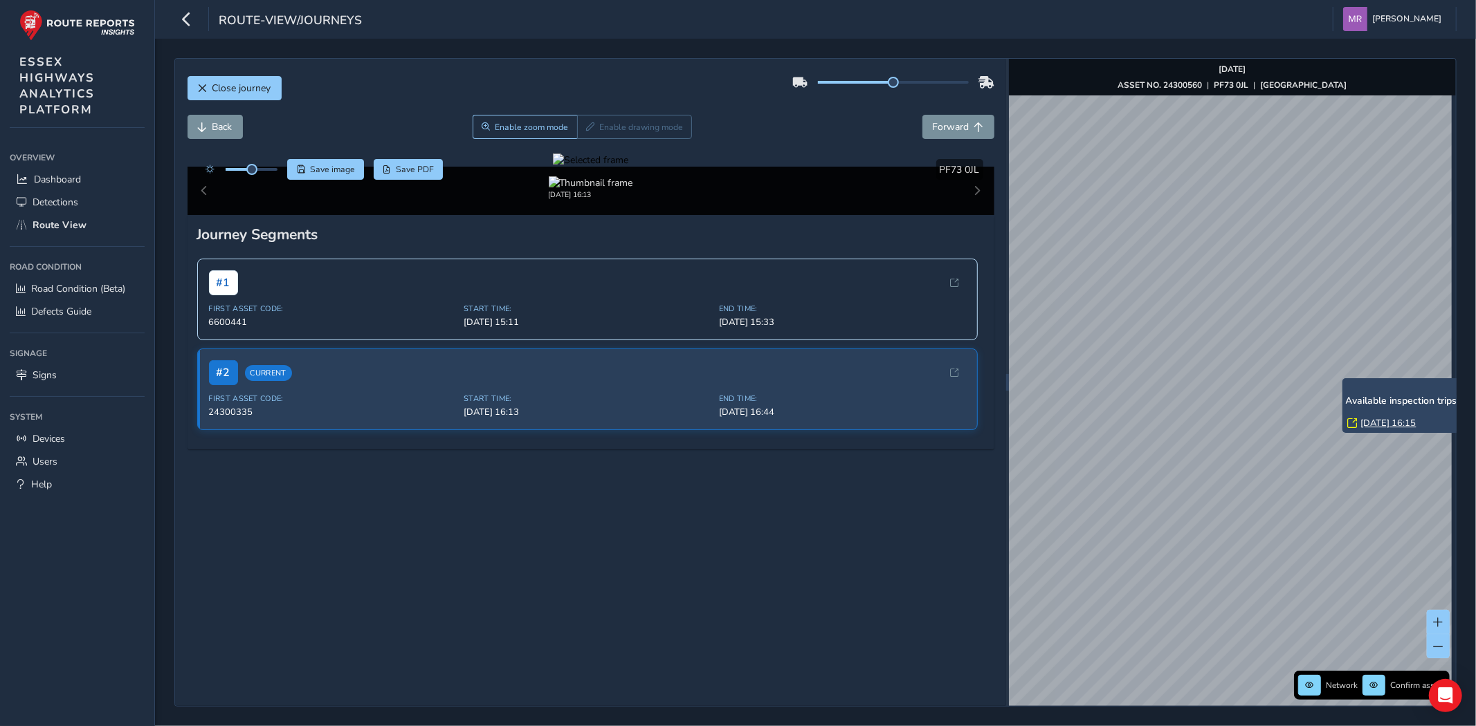
click at [1380, 428] on link "[DATE] 16:15" at bounding box center [1388, 423] width 55 height 12
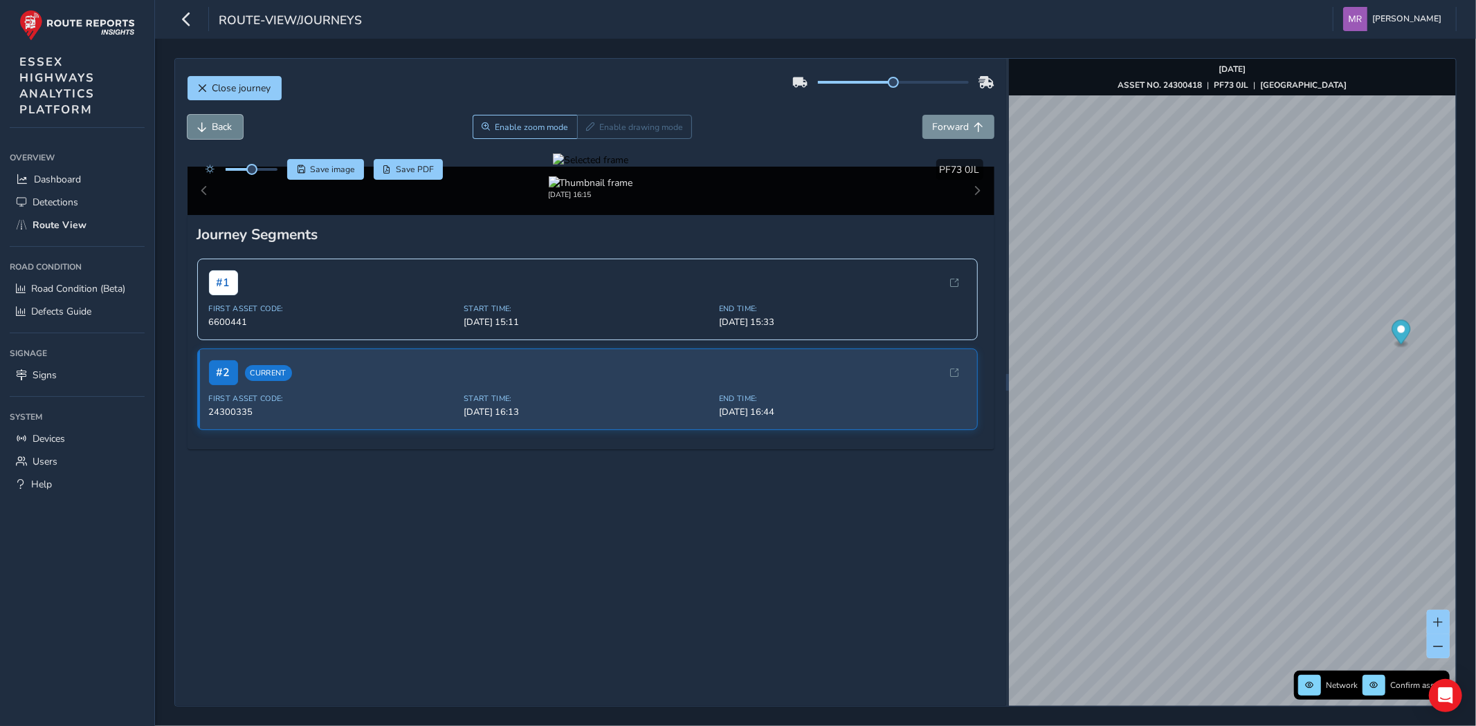
click at [217, 127] on span "Back" at bounding box center [222, 126] width 20 height 13
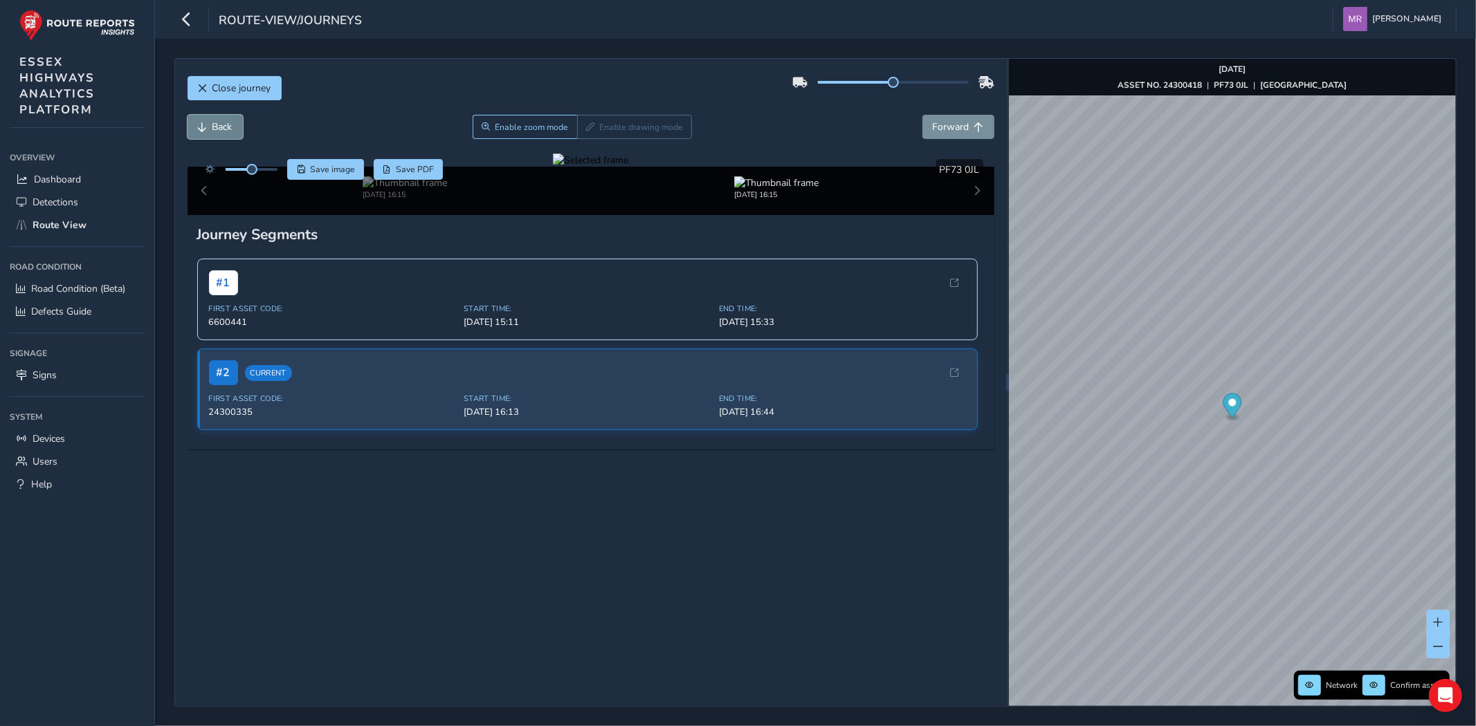
click at [217, 127] on span "Back" at bounding box center [222, 126] width 20 height 13
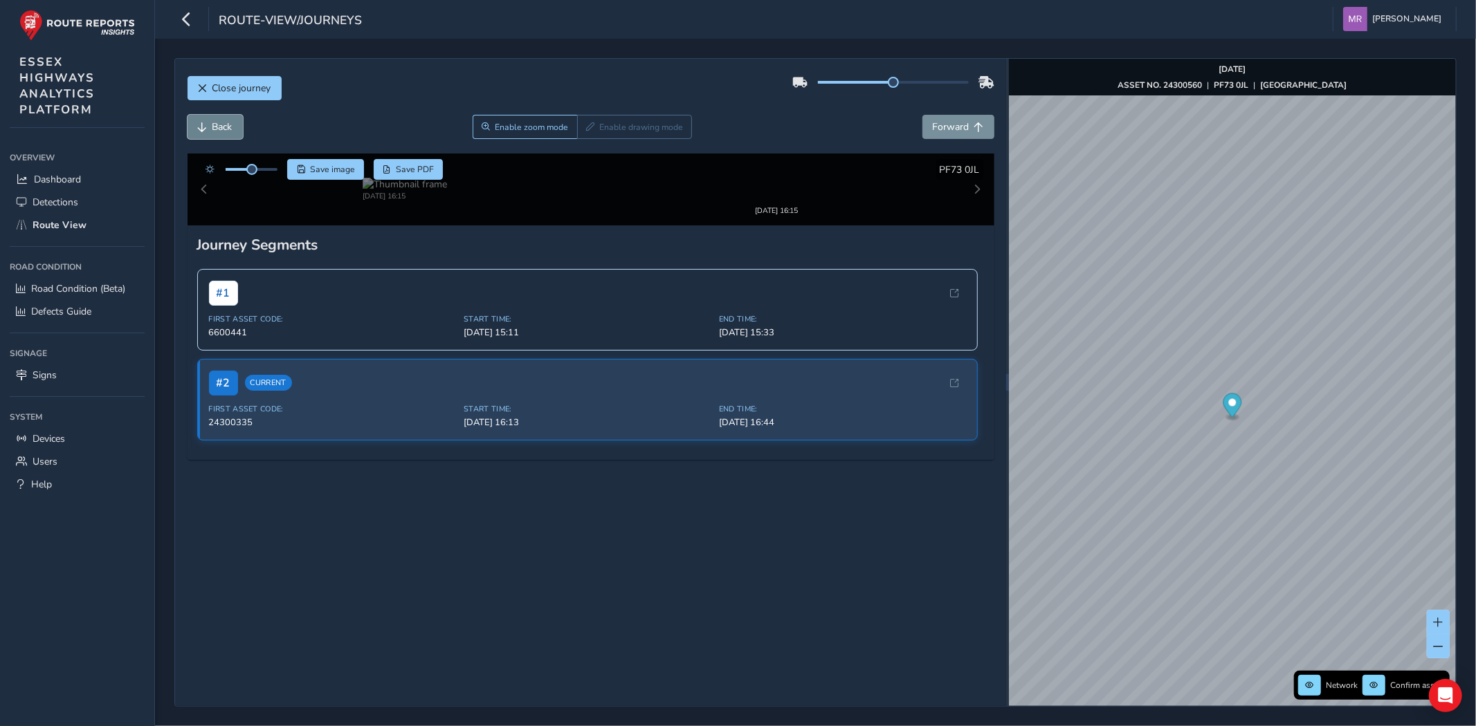
click at [217, 127] on span "Back" at bounding box center [222, 126] width 20 height 13
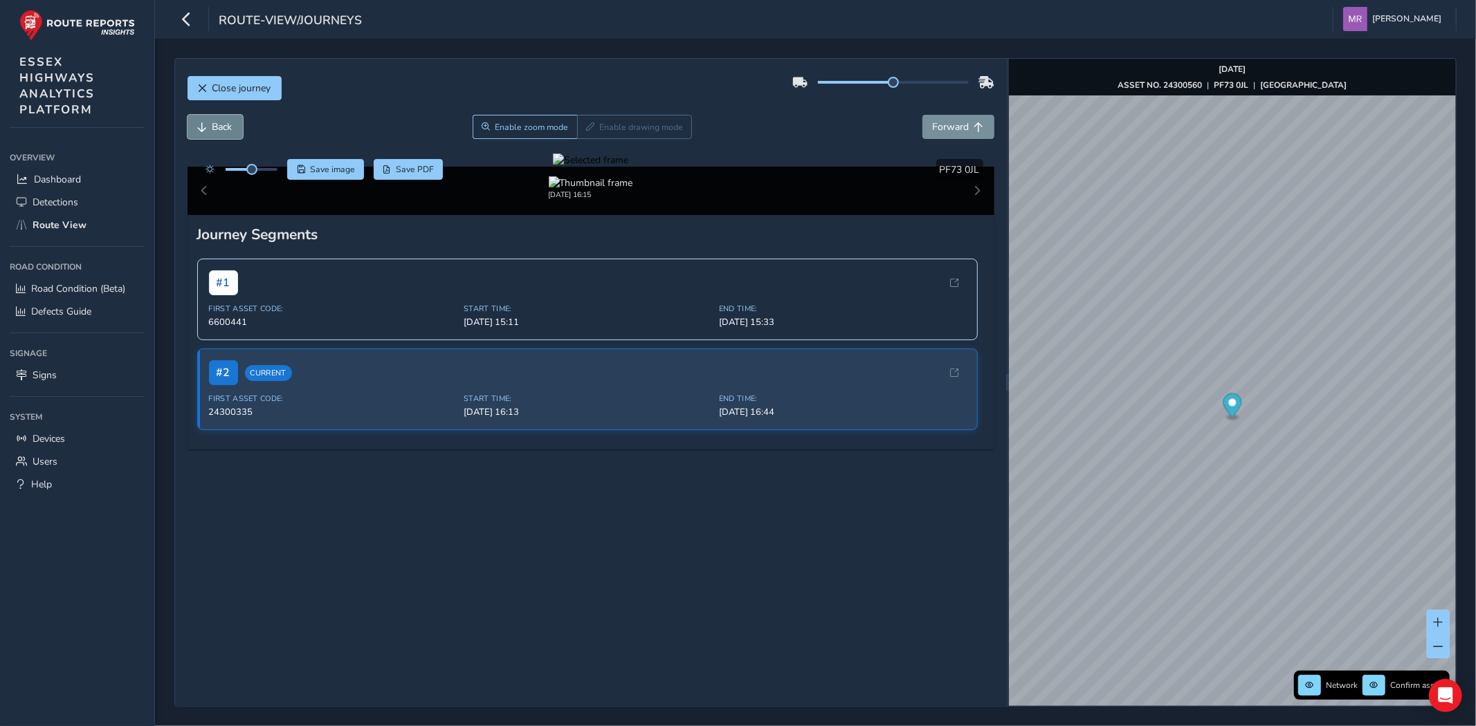
click at [217, 127] on span "Back" at bounding box center [222, 126] width 20 height 13
click at [933, 127] on span "Forward" at bounding box center [951, 126] width 37 height 13
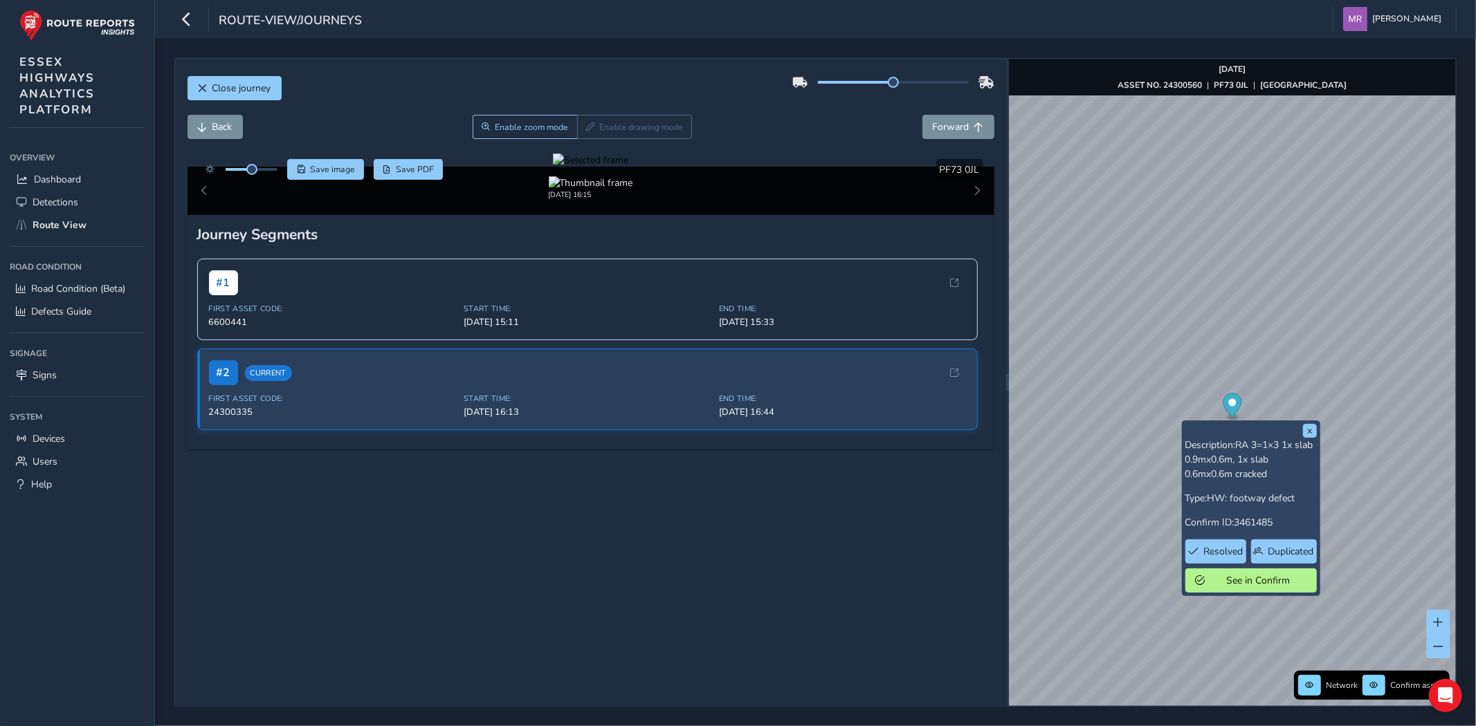
click at [628, 167] on div at bounding box center [590, 160] width 75 height 13
click at [920, 397] on img at bounding box center [422, 349] width 1992 height 1121
